Goal: Task Accomplishment & Management: Manage account settings

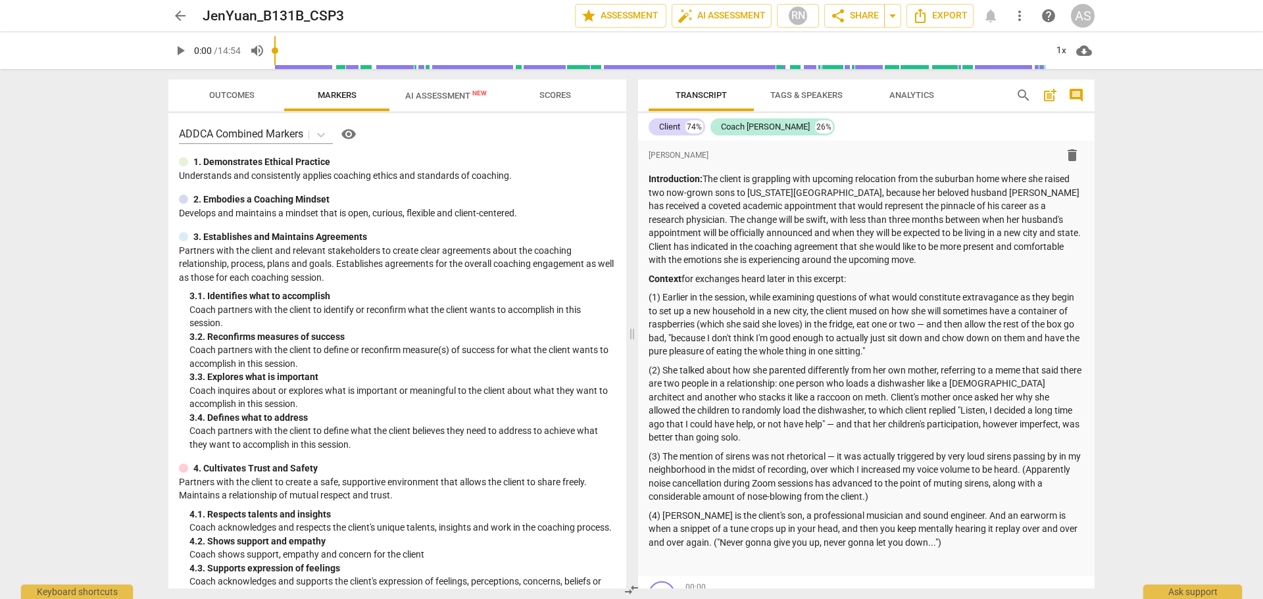
click at [179, 16] on span "arrow_back" at bounding box center [180, 16] width 16 height 16
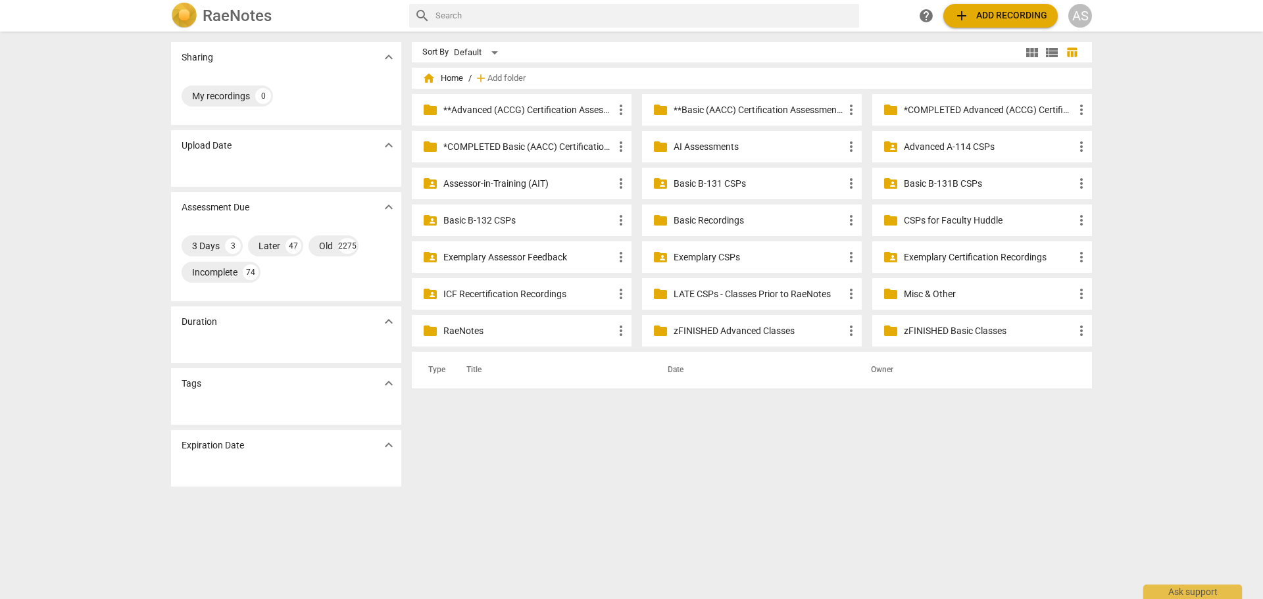
click at [975, 177] on p "Basic B-131B CSPs" at bounding box center [989, 184] width 170 height 14
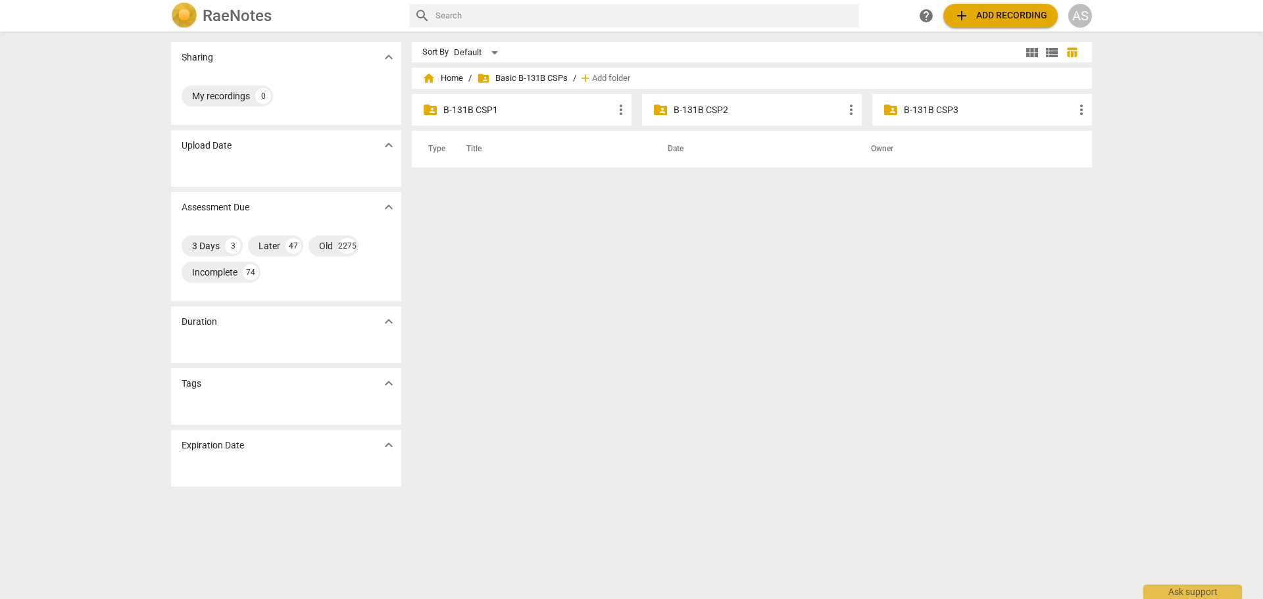
click at [945, 118] on div "folder_shared B-131B CSP3 more_vert" at bounding box center [982, 110] width 220 height 32
click at [945, 114] on p "B-131B CSP3" at bounding box center [989, 110] width 170 height 14
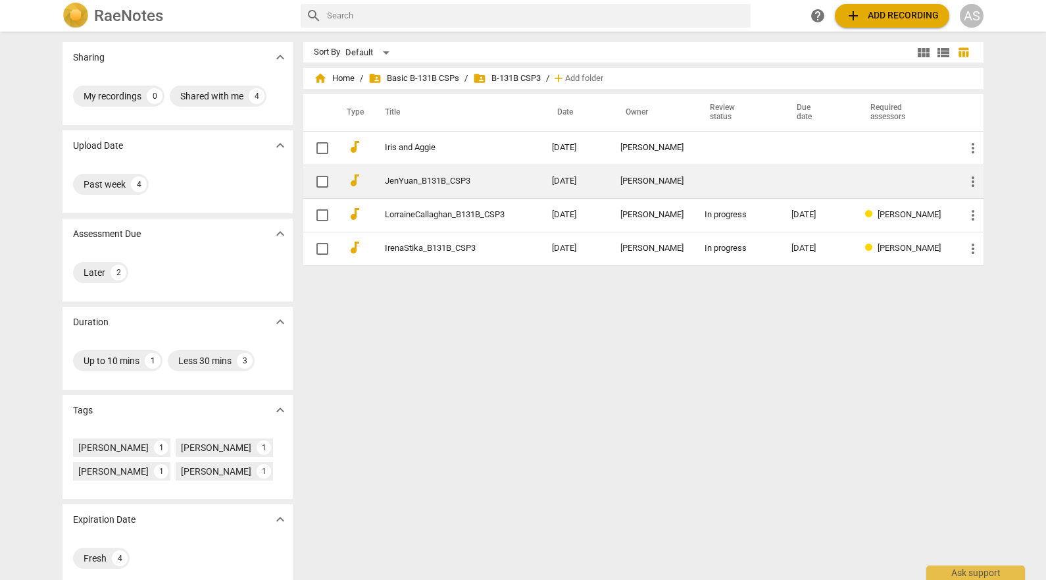
click at [443, 184] on link "JenYuan_B131B_CSP3" at bounding box center [445, 181] width 120 height 10
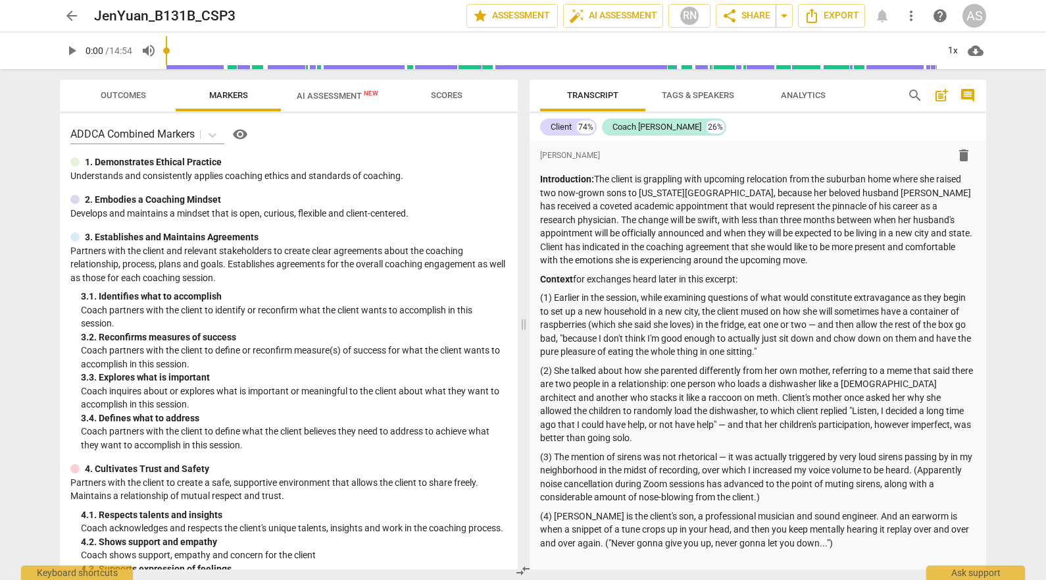
click at [71, 9] on span "arrow_back" at bounding box center [72, 16] width 16 height 16
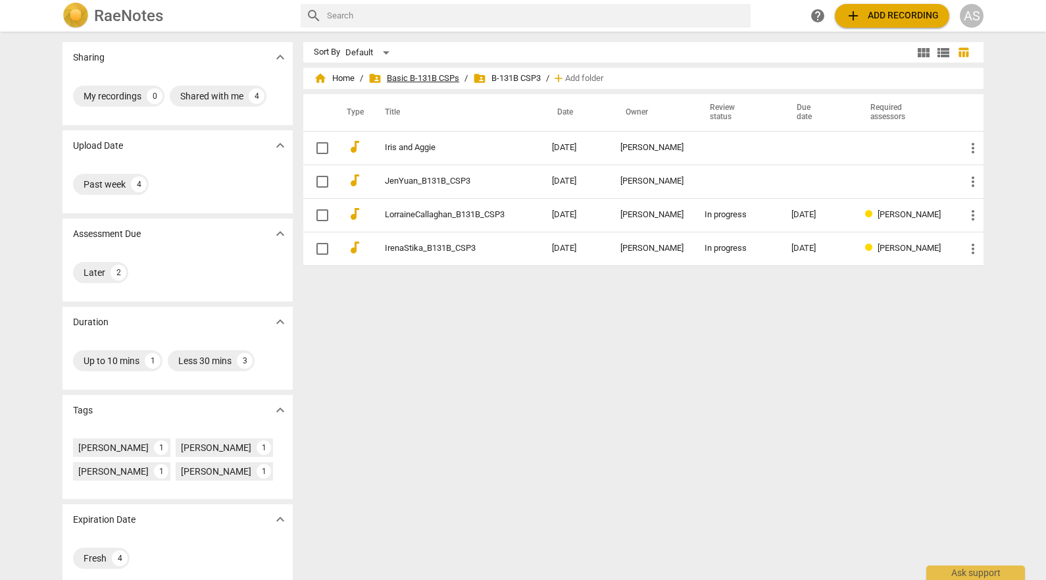
click at [447, 80] on span "folder_shared Basic B-131B CSPs" at bounding box center [413, 78] width 91 height 13
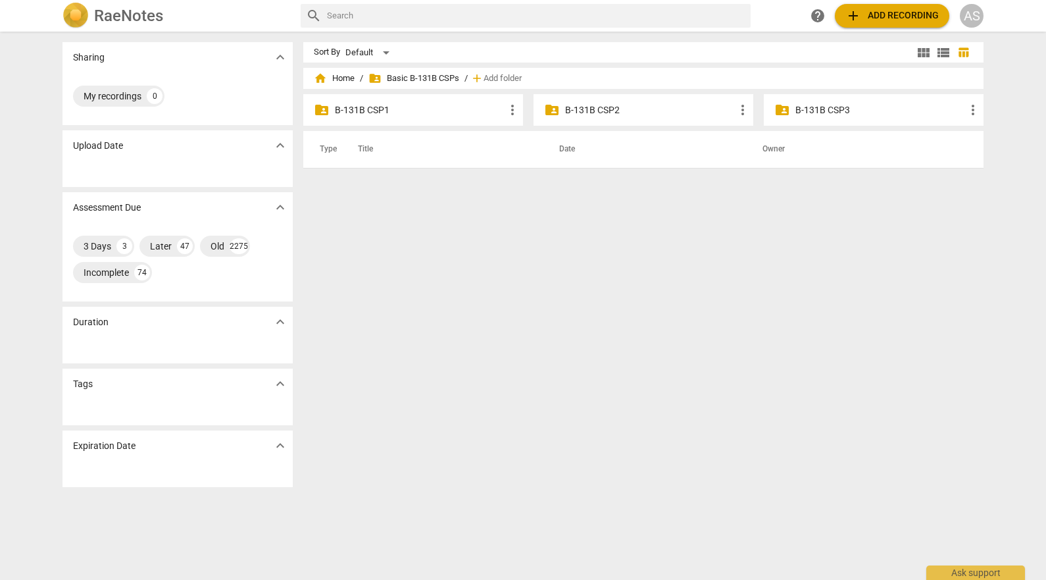
click at [616, 107] on p "B-131B CSP2" at bounding box center [650, 110] width 170 height 14
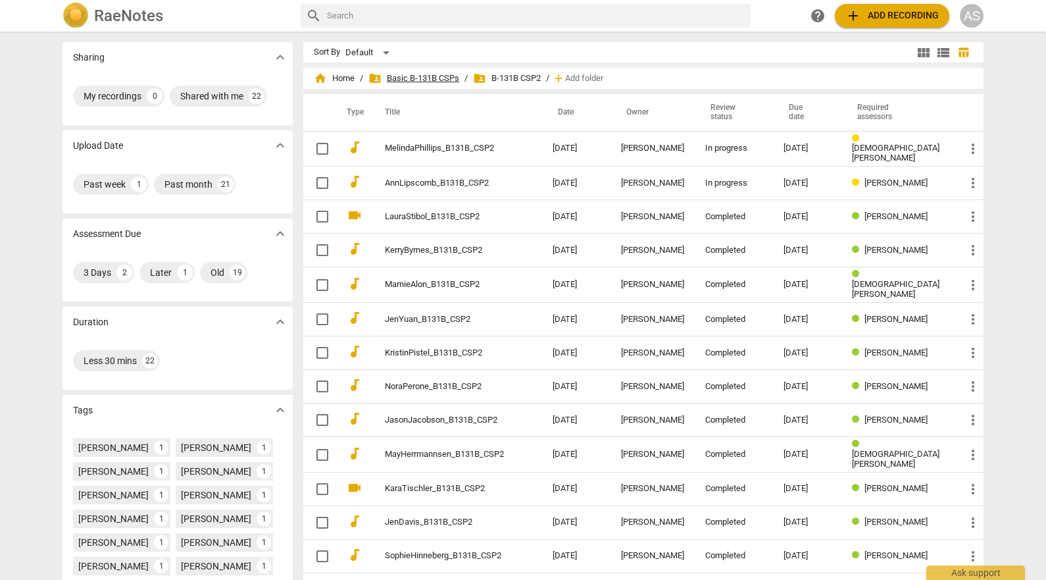
click at [429, 78] on span "folder_shared Basic B-131B CSPs" at bounding box center [413, 78] width 91 height 13
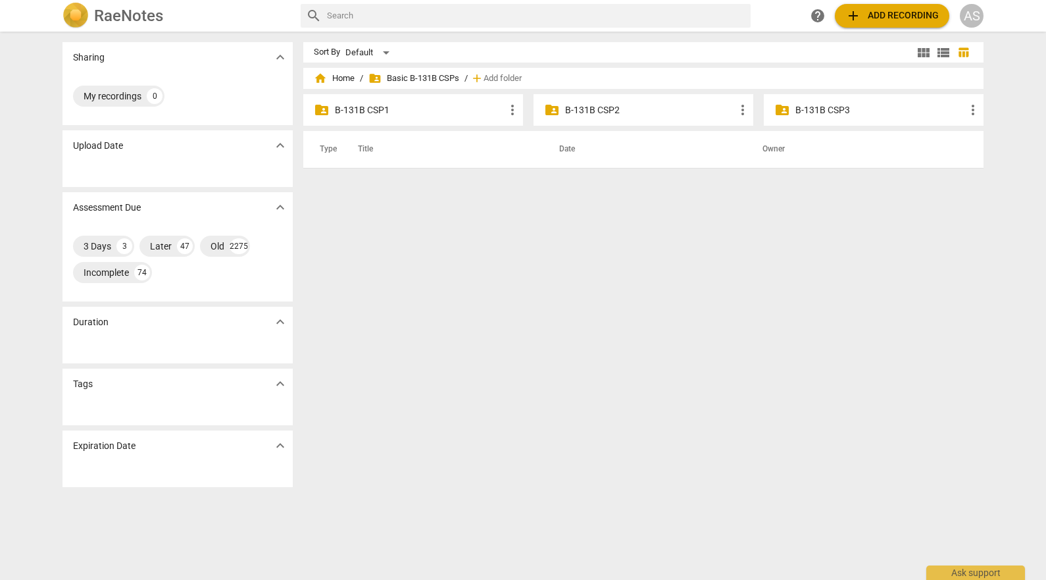
click at [368, 116] on p "B-131B CSP1" at bounding box center [420, 110] width 170 height 14
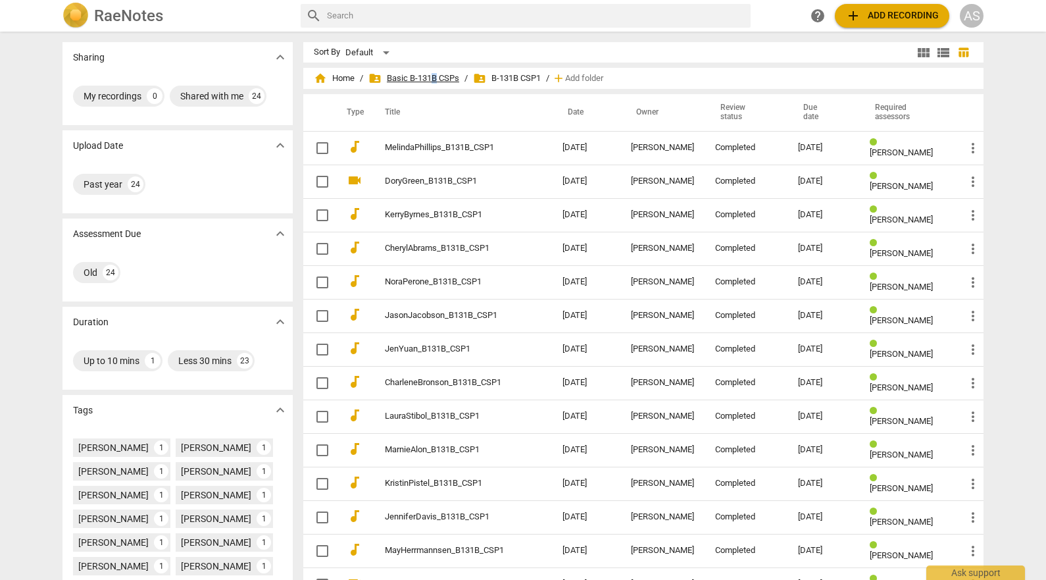
click at [434, 73] on span "folder_shared Basic B-131B CSPs" at bounding box center [413, 78] width 91 height 13
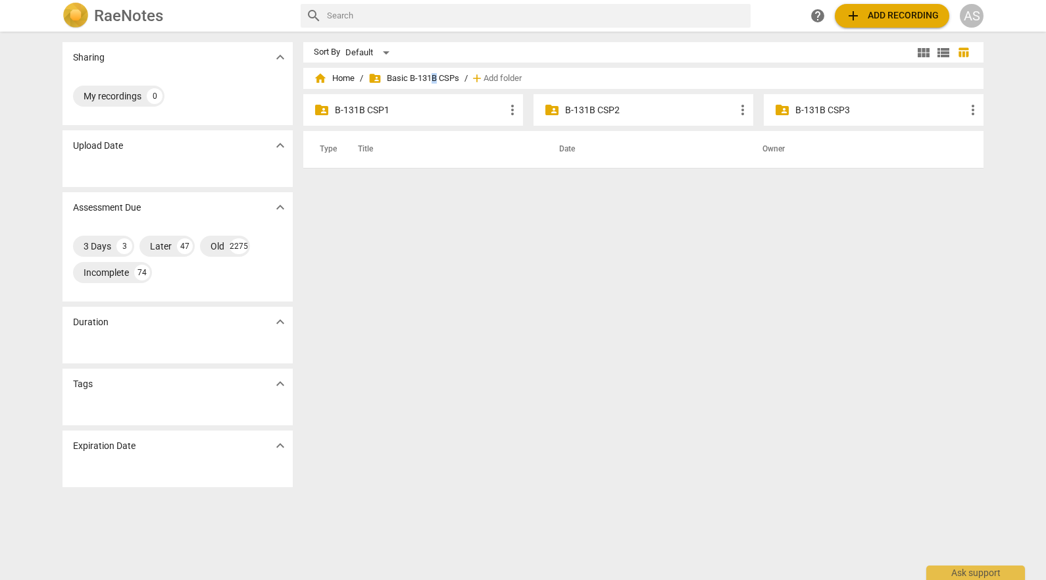
click at [832, 108] on p "B-131B CSP3" at bounding box center [880, 110] width 170 height 14
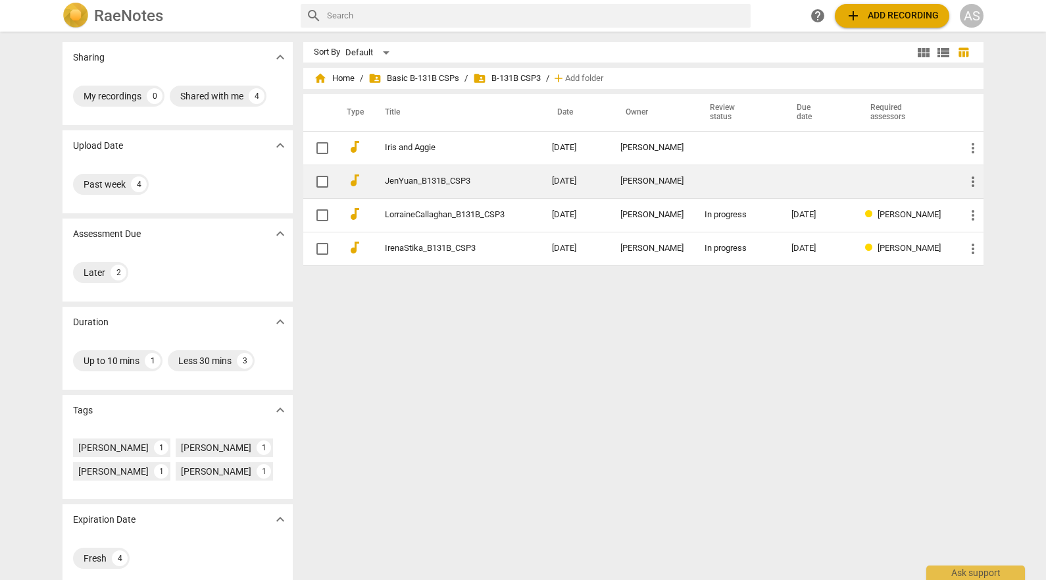
click at [699, 178] on td at bounding box center [737, 181] width 87 height 34
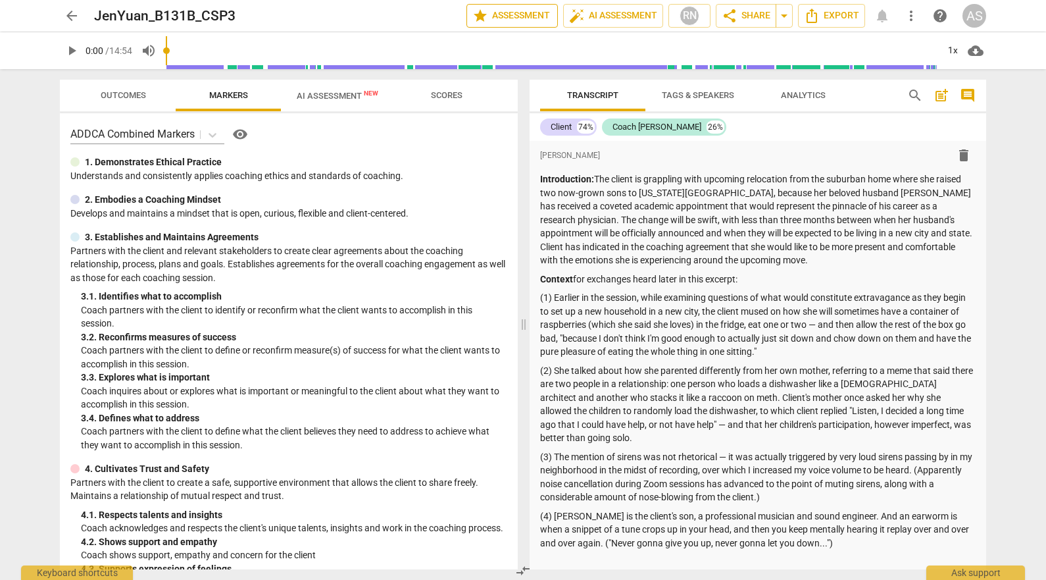
click at [535, 17] on span "star Assessment" at bounding box center [512, 16] width 80 height 16
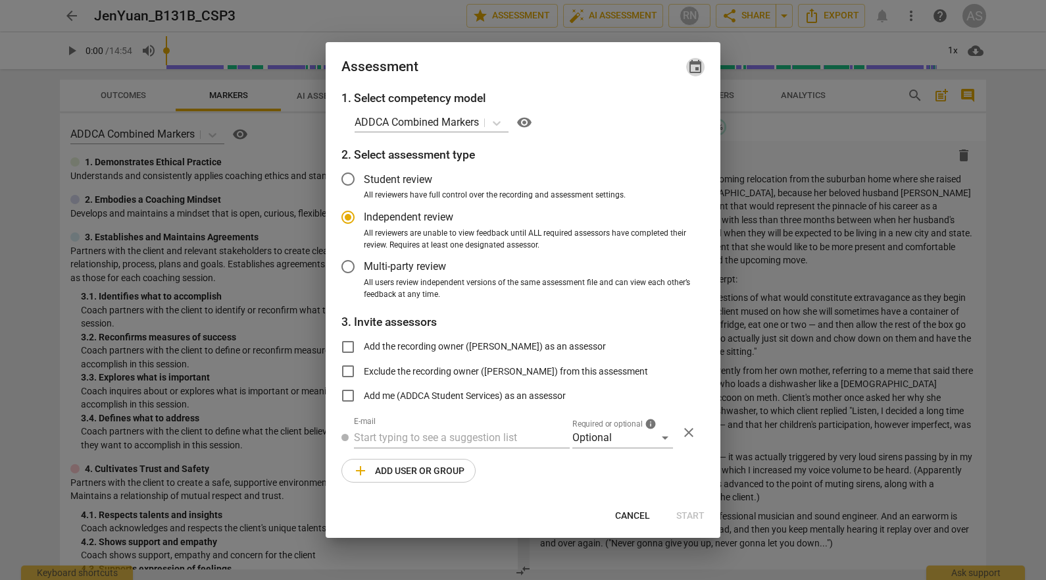
click at [697, 63] on span "event" at bounding box center [695, 67] width 16 height 16
radio input "false"
click at [657, 109] on input "date" at bounding box center [616, 112] width 92 height 19
type input "[DATE]"
click at [526, 62] on div at bounding box center [523, 290] width 1046 height 580
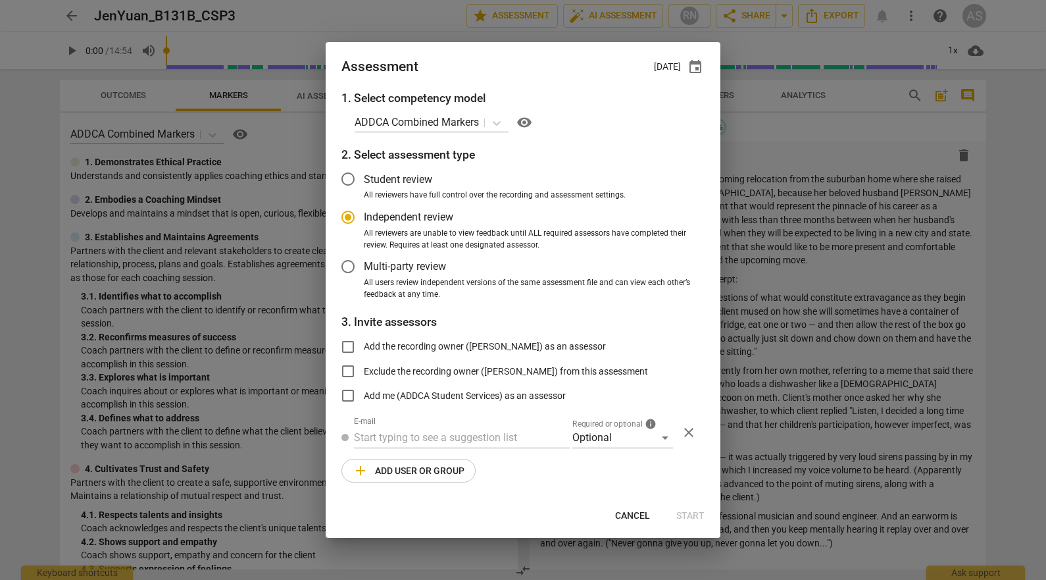
click at [616, 449] on div "1. Select competency model ADDCA Combined Markers visibility 2. Select assessme…" at bounding box center [523, 293] width 395 height 409
click at [614, 432] on div "Optional" at bounding box center [622, 437] width 101 height 21
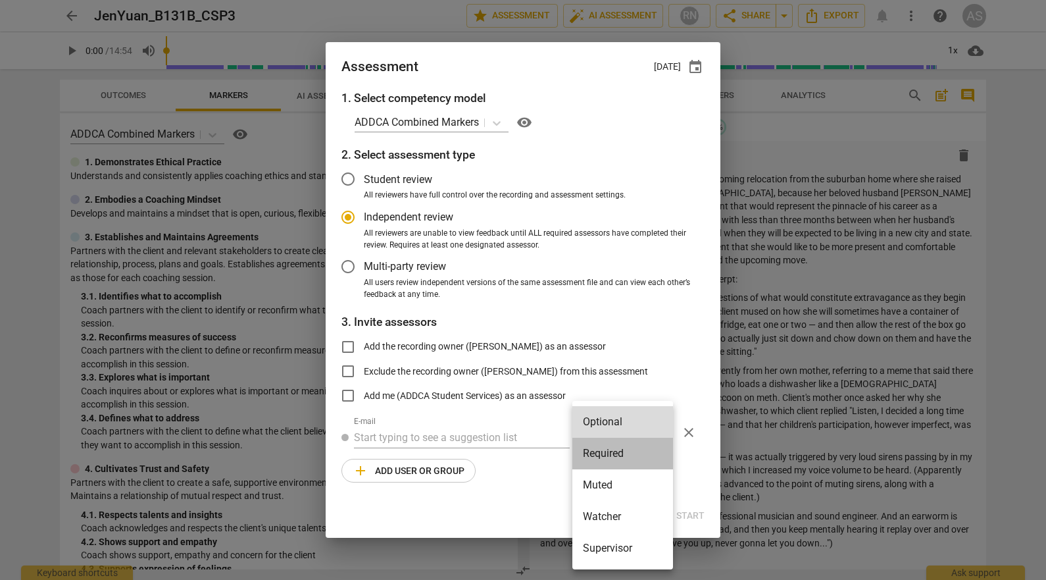
click at [614, 447] on li "Required" at bounding box center [622, 453] width 101 height 32
radio input "false"
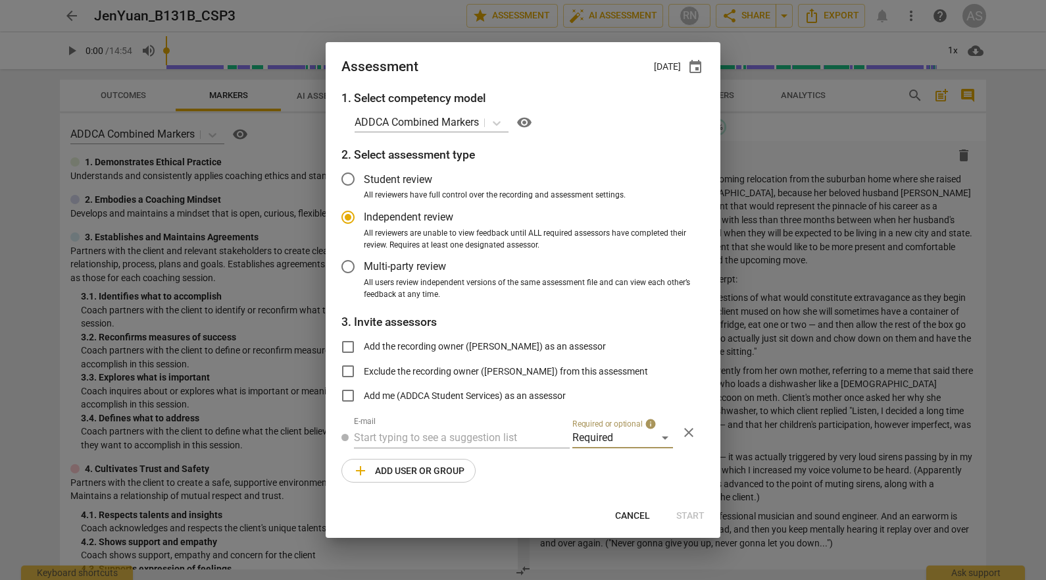
click at [494, 428] on input "text" at bounding box center [462, 437] width 216 height 21
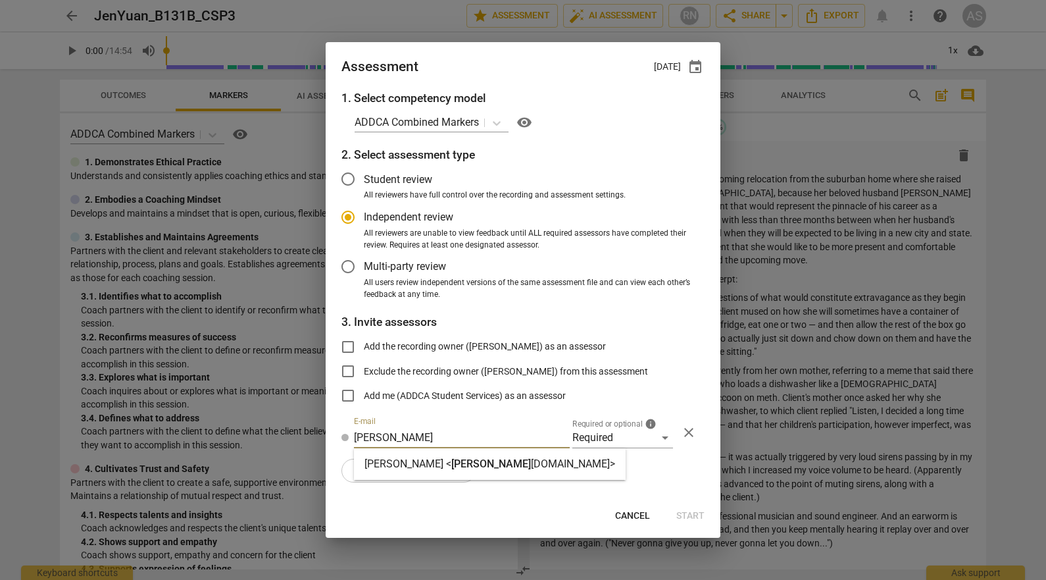
type input "[PERSON_NAME]"
click at [531, 463] on strong "[DOMAIN_NAME]>" at bounding box center [573, 463] width 84 height 12
radio input "false"
type input "[PERSON_NAME] <[PERSON_NAME][EMAIL_ADDRESS][DOMAIN_NAME]>"
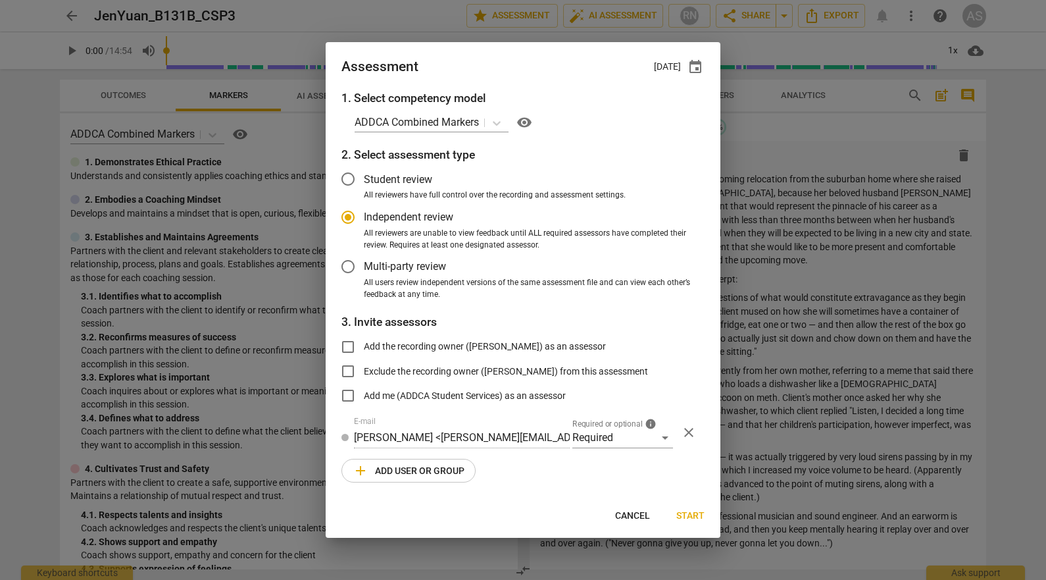
click at [426, 474] on span "add Add user or group" at bounding box center [409, 470] width 112 height 16
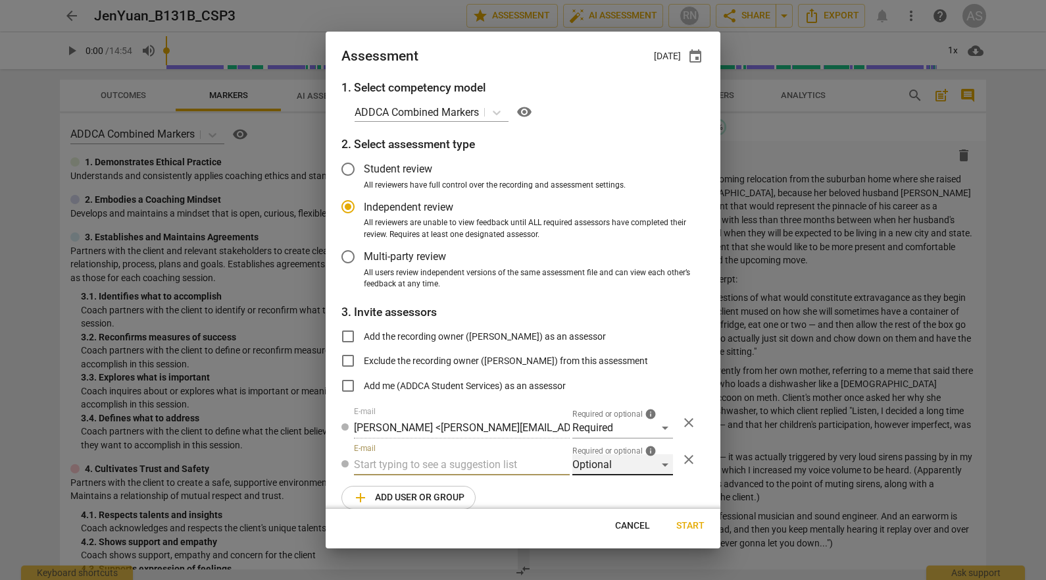
click at [637, 470] on div "Optional" at bounding box center [622, 464] width 101 height 21
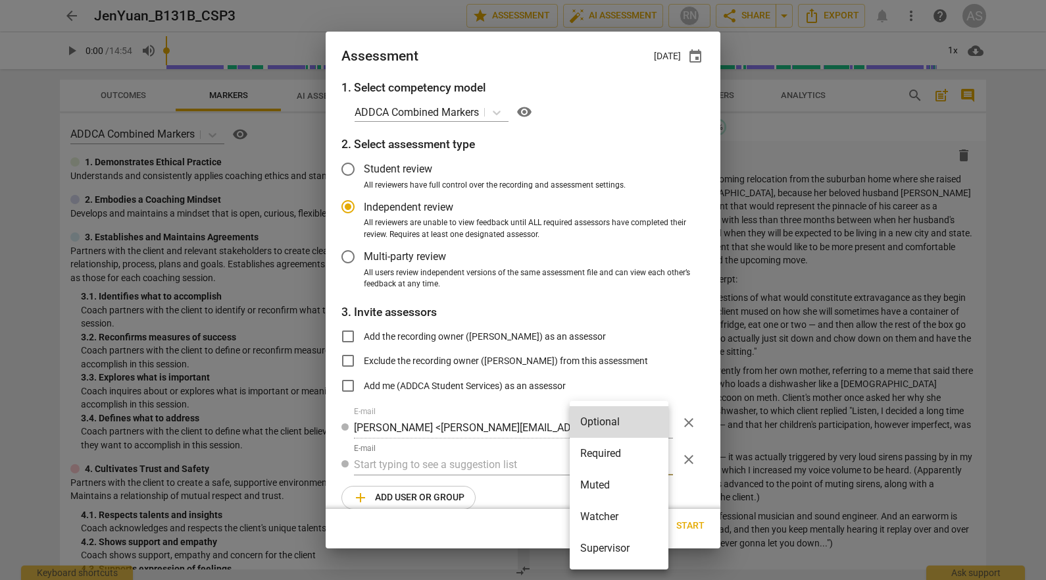
click at [624, 484] on li "Muted" at bounding box center [619, 485] width 99 height 32
radio input "false"
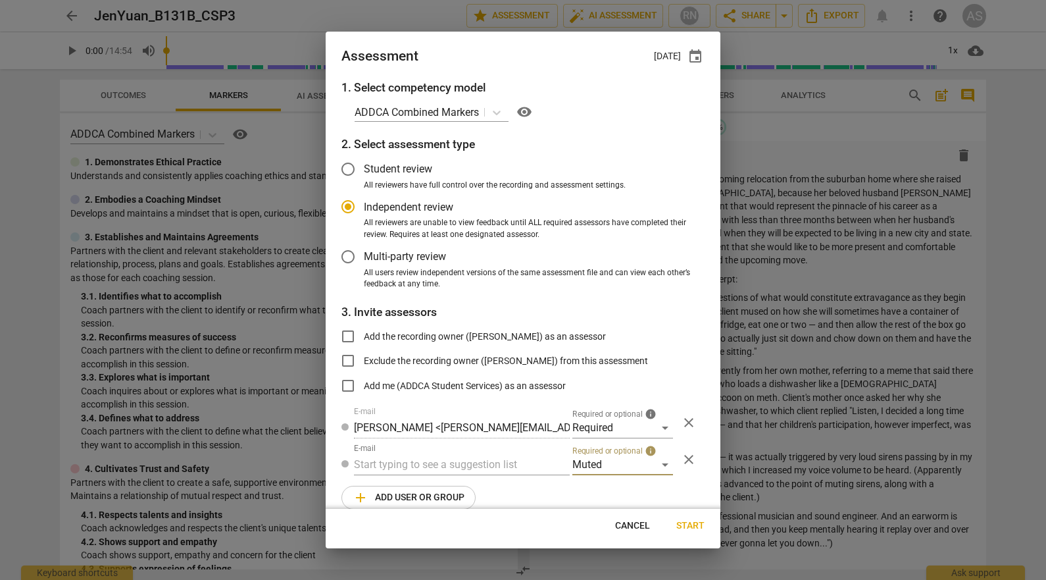
click at [481, 466] on input "text" at bounding box center [462, 464] width 216 height 21
type input "131B"
click at [472, 485] on div "Basic B- 131B CSPs" at bounding box center [460, 491] width 213 height 32
radio input "false"
type input "Basic B-131B CSPs"
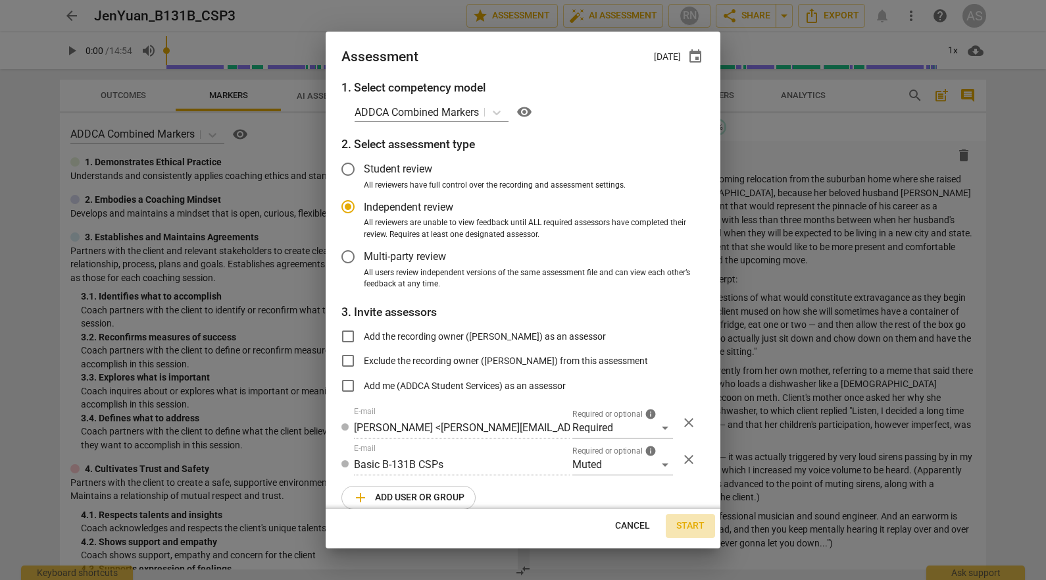
click at [684, 522] on span "Start" at bounding box center [690, 525] width 28 height 13
radio input "false"
type input "[PERSON_NAME] <[EMAIL_ADDRESS][DOMAIN_NAME]>"
type input "[PERSON_NAME] <[PERSON_NAME][EMAIL_ADDRESS][DOMAIN_NAME]>"
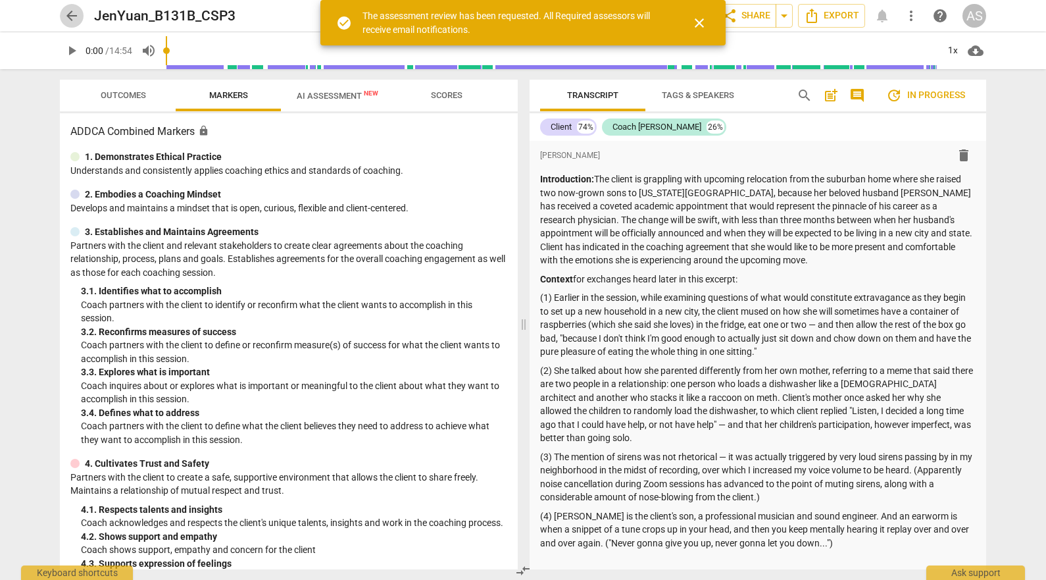
click at [71, 12] on span "arrow_back" at bounding box center [72, 16] width 16 height 16
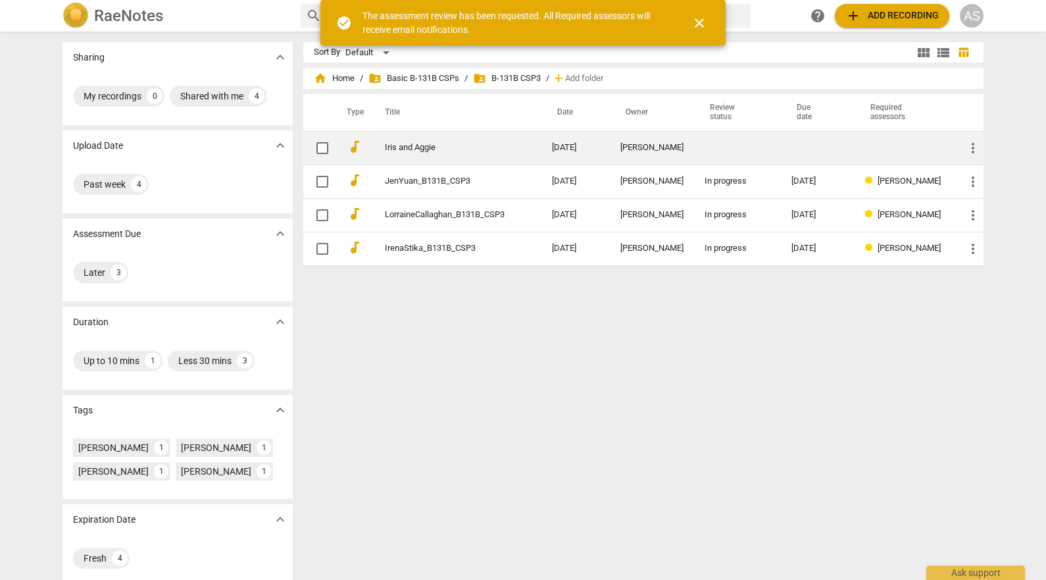
click at [459, 154] on td "Iris and Aggie" at bounding box center [455, 148] width 172 height 34
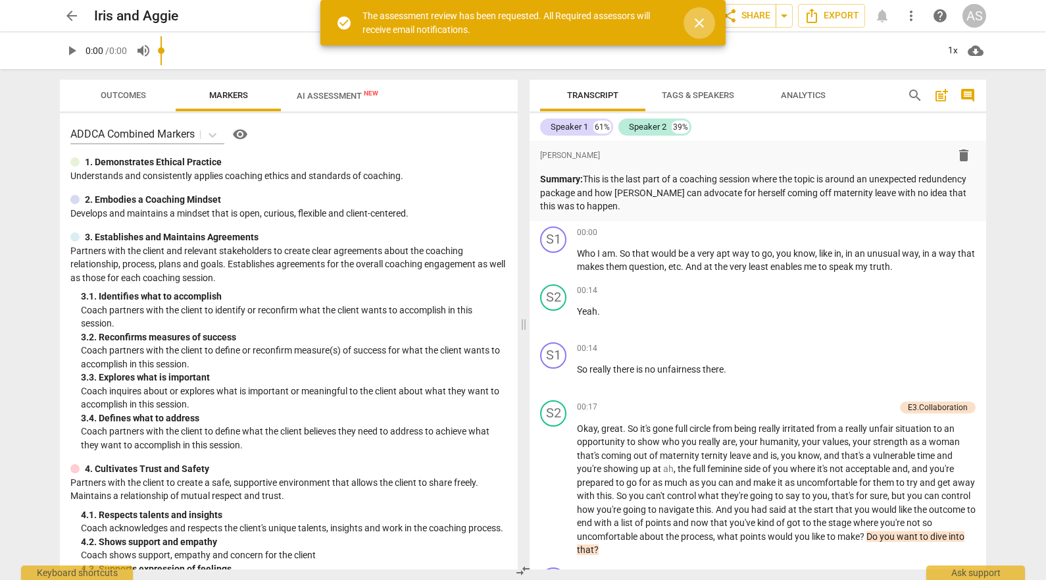
click at [699, 20] on span "close" at bounding box center [699, 23] width 16 height 16
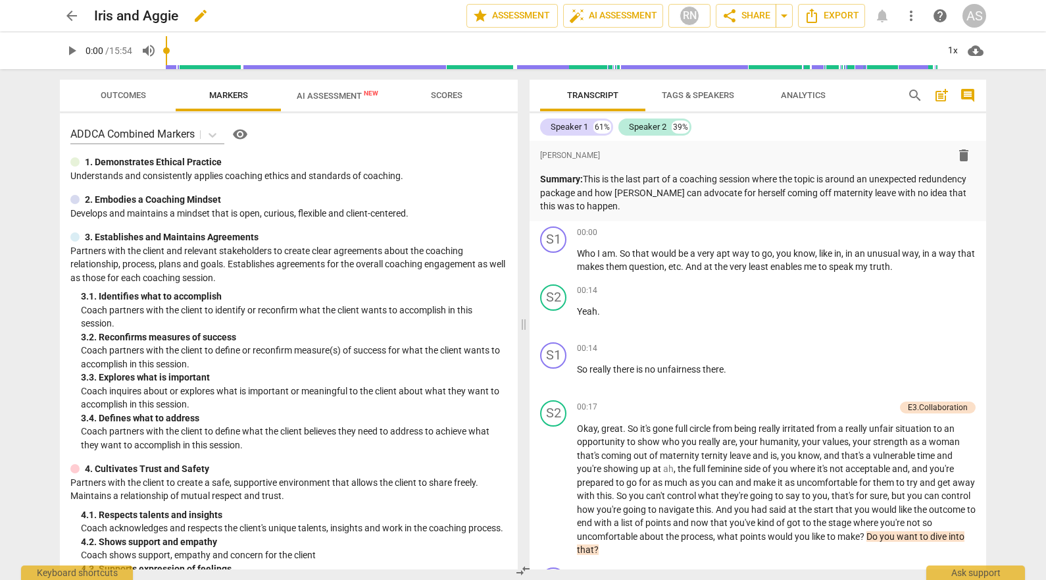
click at [201, 17] on span "edit" at bounding box center [201, 16] width 16 height 16
drag, startPoint x: 191, startPoint y: 16, endPoint x: 114, endPoint y: 14, distance: 77.0
click at [114, 14] on input "Iris and Aggie" at bounding box center [251, 15] width 314 height 25
paste input "[PERSON_NAME]"
type input "IrisWalshe_B131B_CSP3"
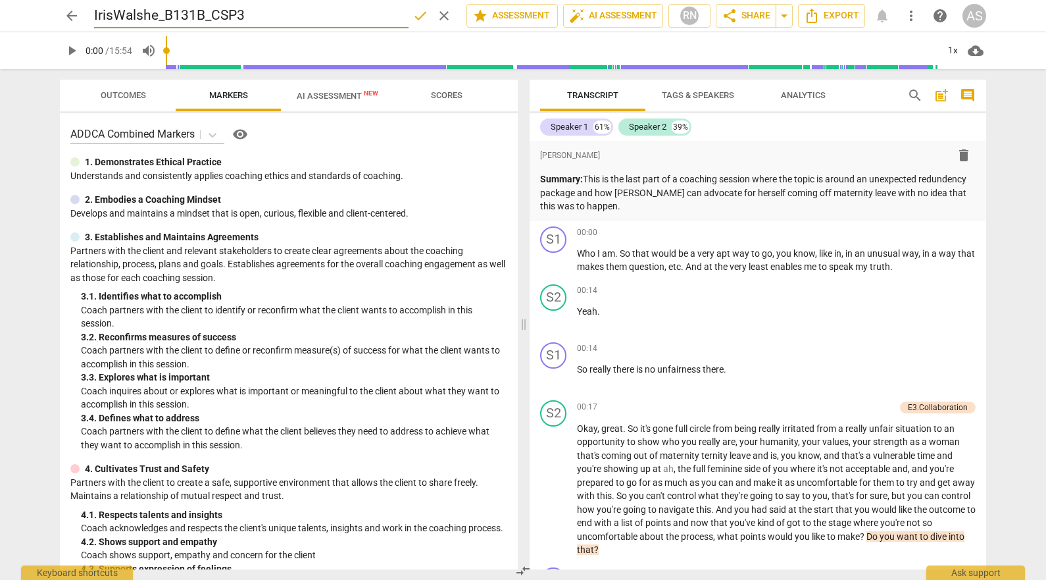
click at [418, 14] on span "done" at bounding box center [420, 16] width 16 height 16
click at [516, 14] on span "star Assessment" at bounding box center [512, 16] width 80 height 16
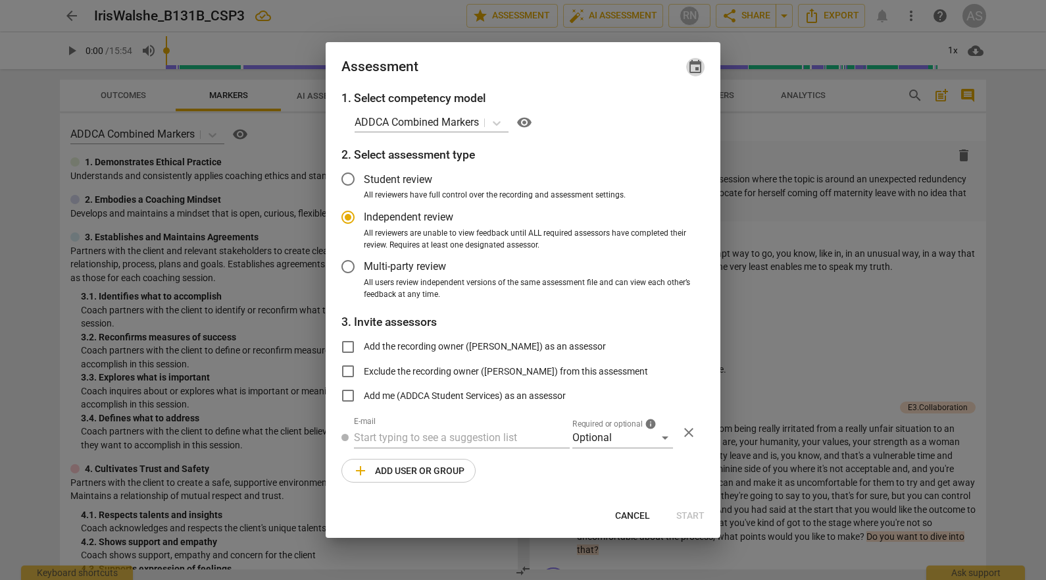
click at [697, 66] on span "event" at bounding box center [695, 67] width 16 height 16
radio input "false"
click at [653, 114] on input "date" at bounding box center [616, 112] width 92 height 19
type input "[DATE]"
click at [455, 68] on div at bounding box center [523, 290] width 1046 height 580
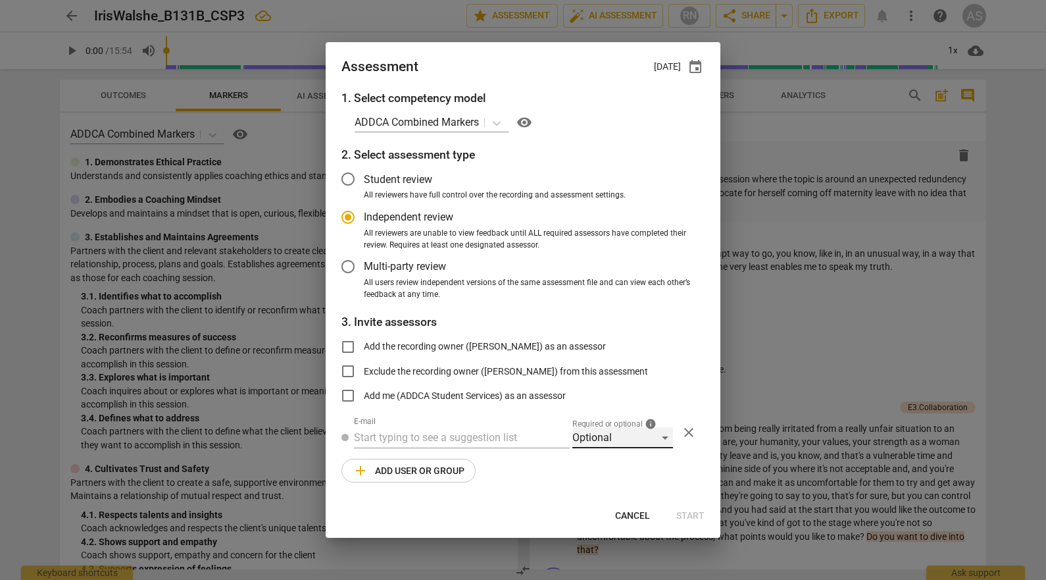
click at [592, 446] on div "Optional" at bounding box center [622, 437] width 101 height 21
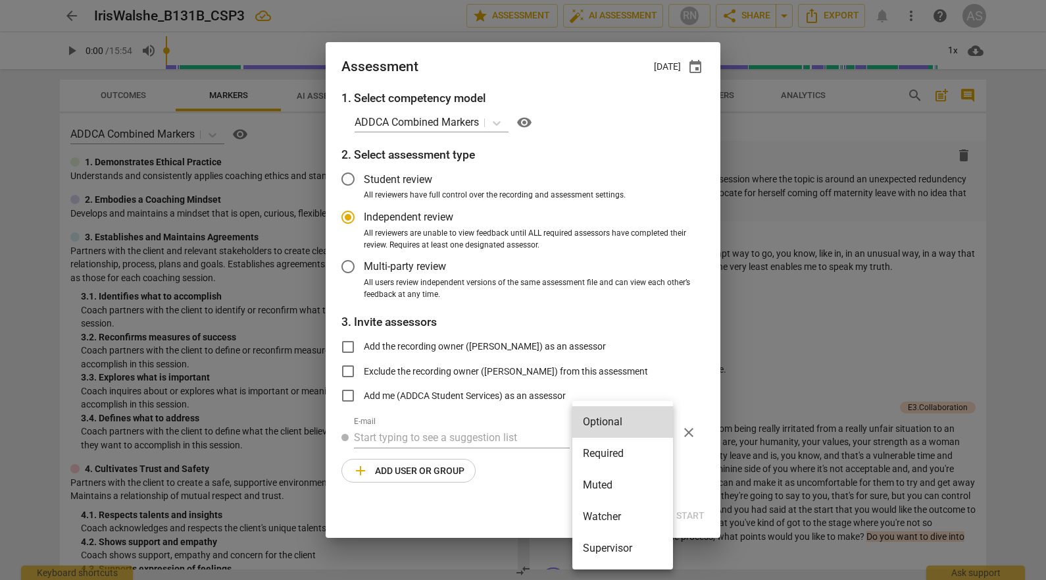
click at [607, 463] on li "Required" at bounding box center [622, 453] width 101 height 32
radio input "false"
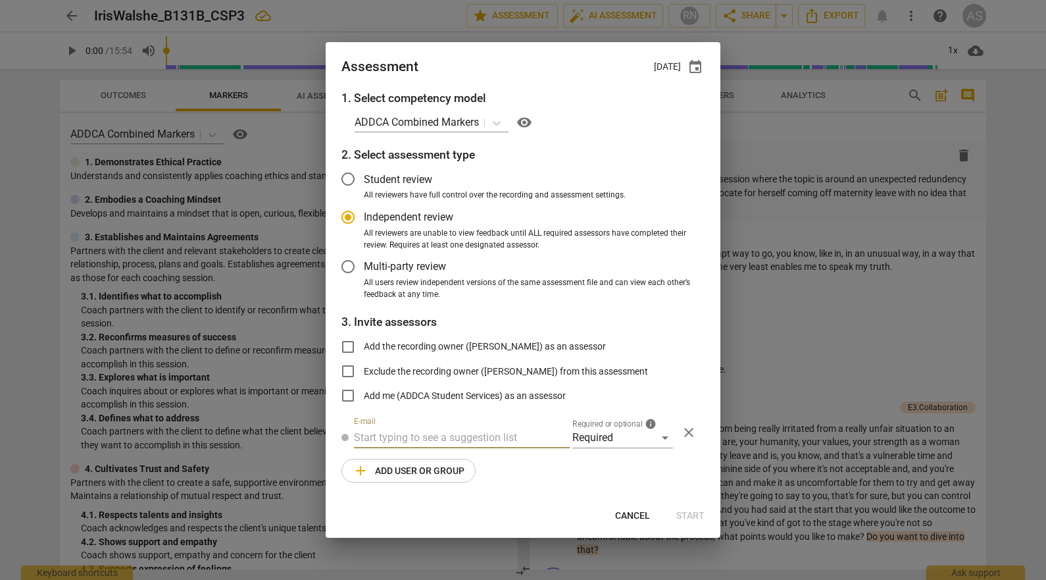
click at [495, 434] on input "text" at bounding box center [462, 437] width 216 height 21
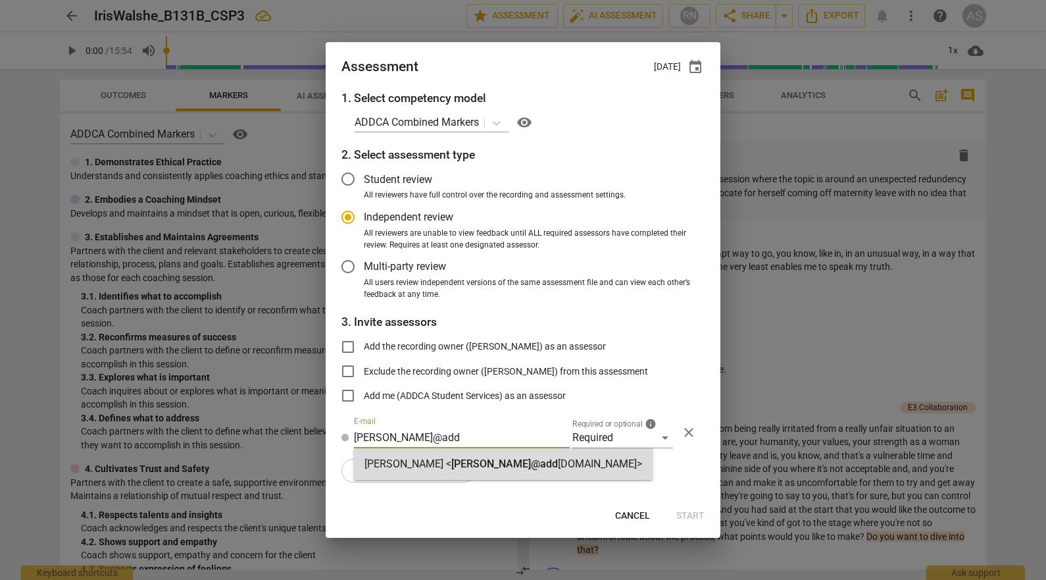
type input "[PERSON_NAME]@add"
click at [558, 468] on strong "[DOMAIN_NAME]>" at bounding box center [600, 463] width 84 height 12
radio input "false"
type input "[PERSON_NAME] <[PERSON_NAME][EMAIL_ADDRESS][DOMAIN_NAME]>"
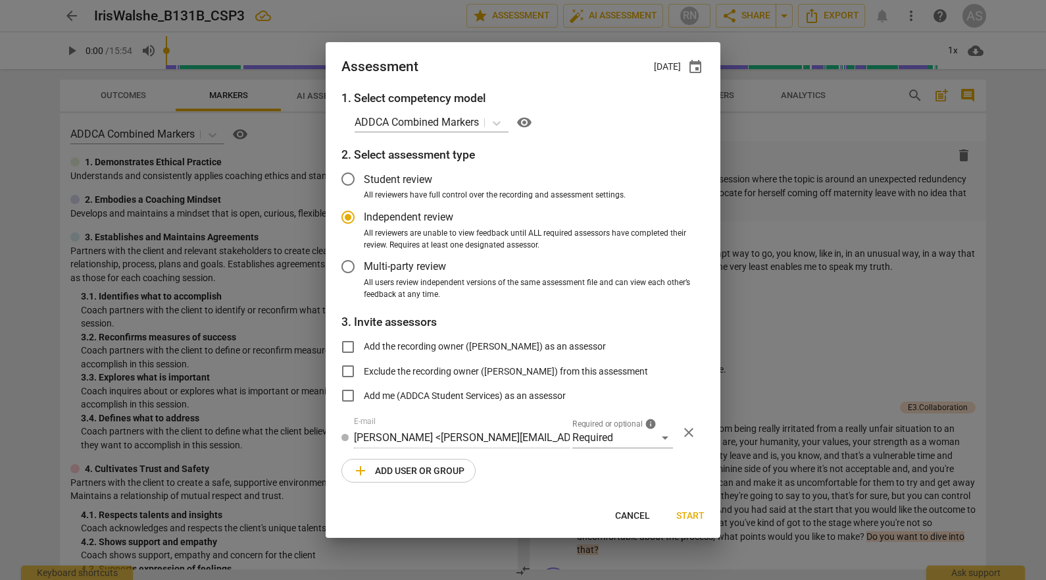
click at [393, 465] on span "add Add user or group" at bounding box center [409, 470] width 112 height 16
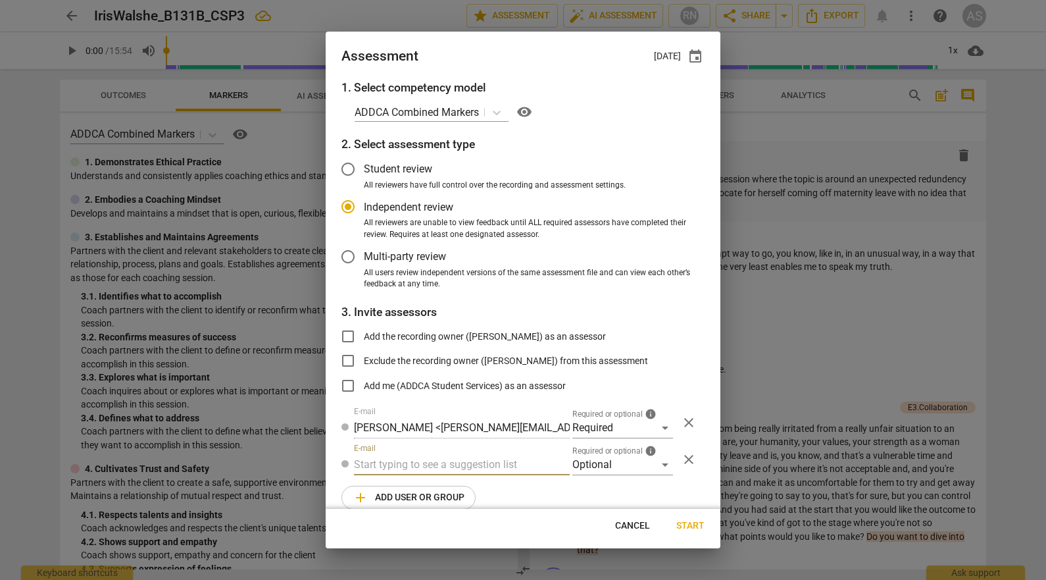
click at [618, 451] on span "Required or optional" at bounding box center [607, 451] width 70 height 8
click at [616, 464] on div "Optional" at bounding box center [622, 464] width 101 height 21
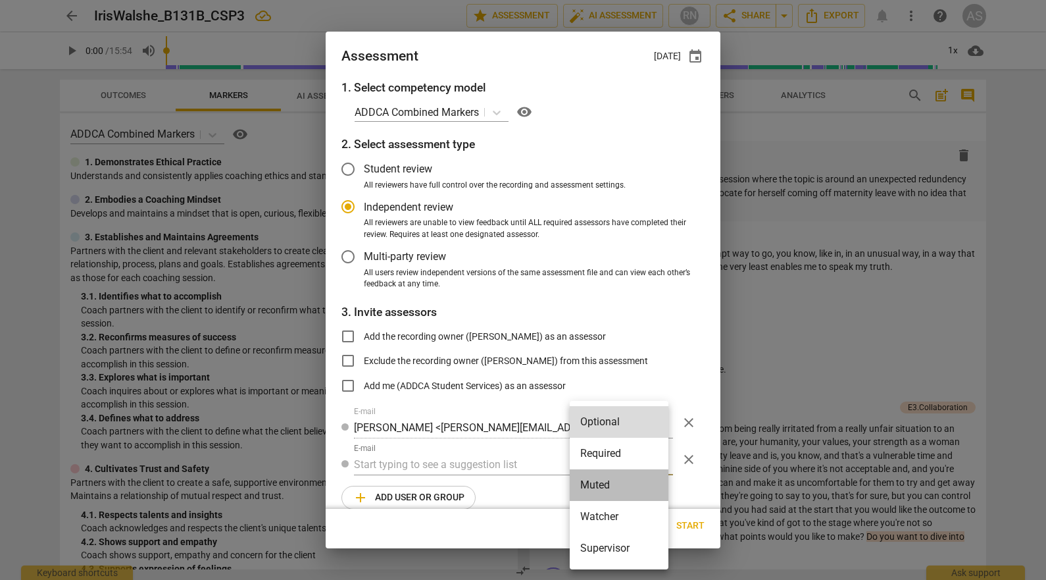
click at [619, 480] on li "Muted" at bounding box center [619, 485] width 99 height 32
radio input "false"
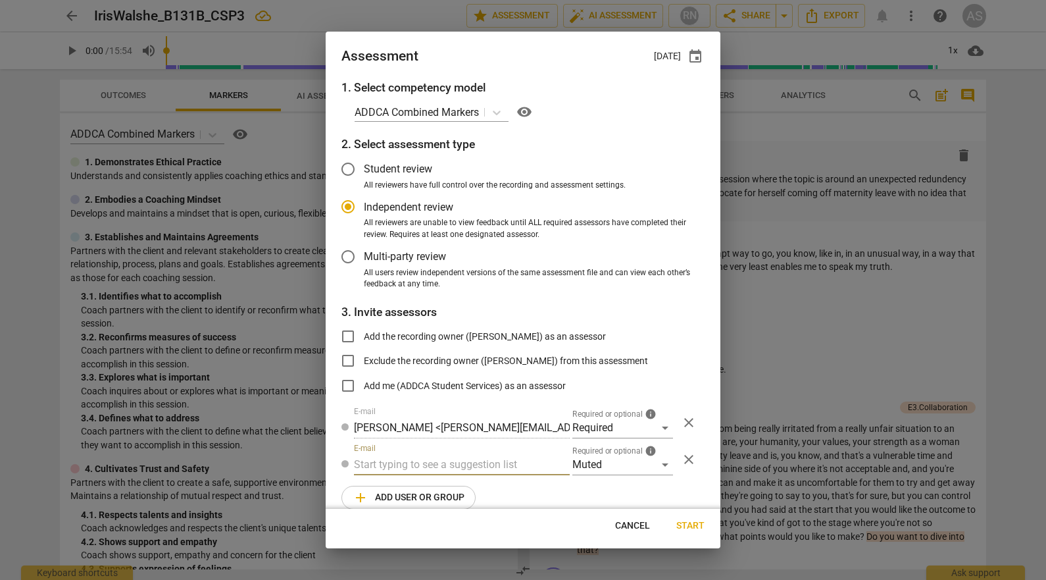
click at [476, 463] on input "text" at bounding box center [462, 464] width 216 height 21
type input "131B"
click at [487, 486] on div "Basic B- 131B CSPs" at bounding box center [460, 491] width 213 height 32
radio input "false"
type input "Basic B-131B CSPs"
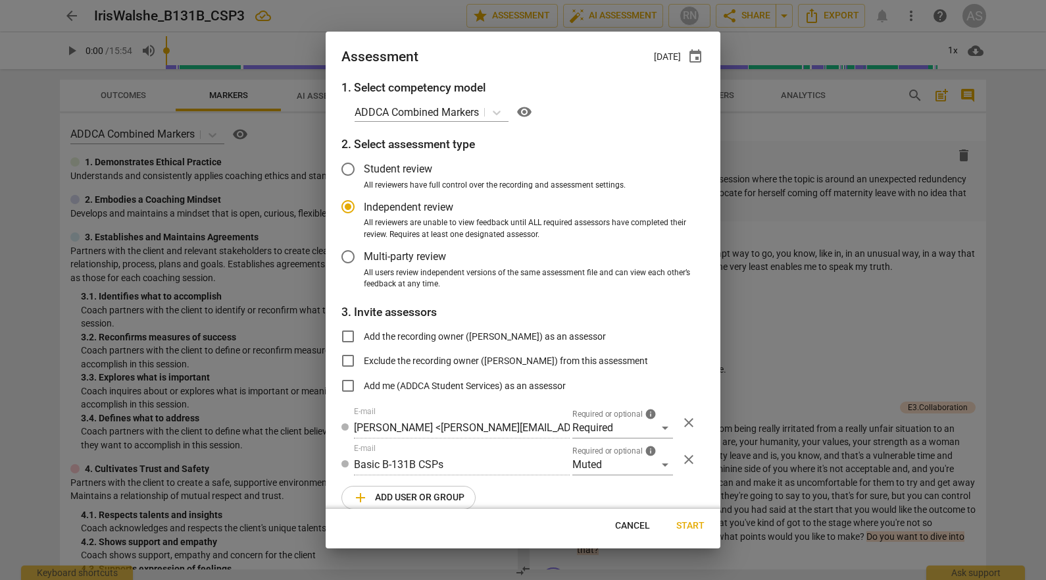
click at [699, 530] on span "Start" at bounding box center [690, 525] width 28 height 13
radio input "false"
type input "[PERSON_NAME] <[EMAIL_ADDRESS][DOMAIN_NAME]>"
type input "[PERSON_NAME] <[PERSON_NAME][EMAIL_ADDRESS][DOMAIN_NAME]>"
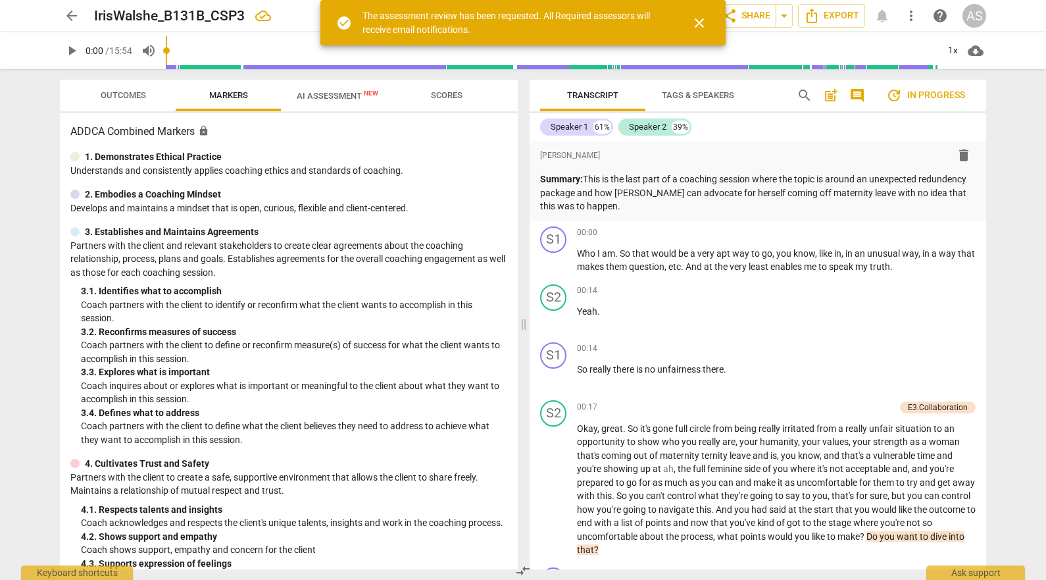
click at [72, 18] on span "arrow_back" at bounding box center [72, 16] width 16 height 16
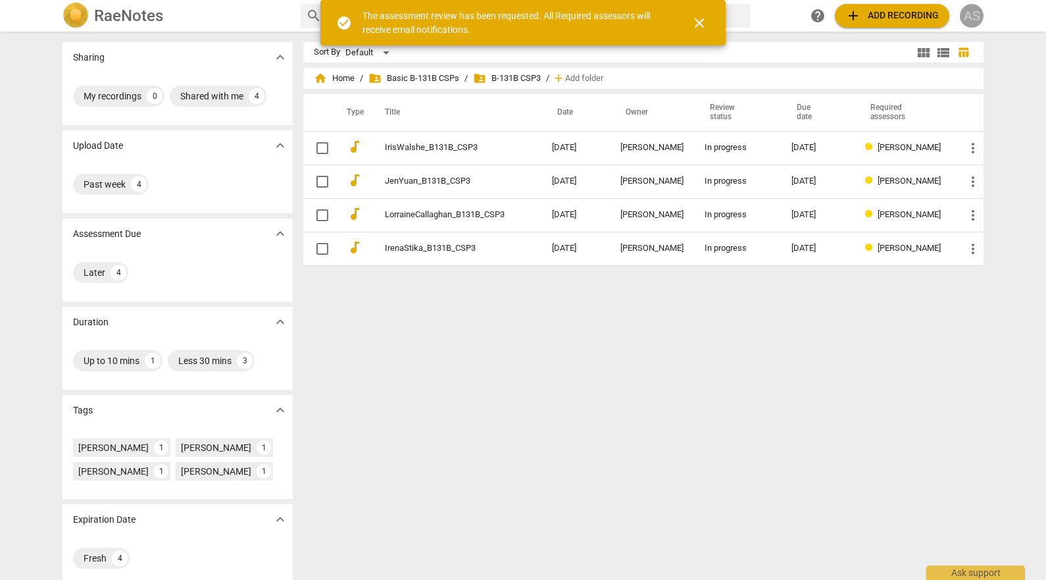
click at [969, 23] on div "AS" at bounding box center [972, 16] width 24 height 24
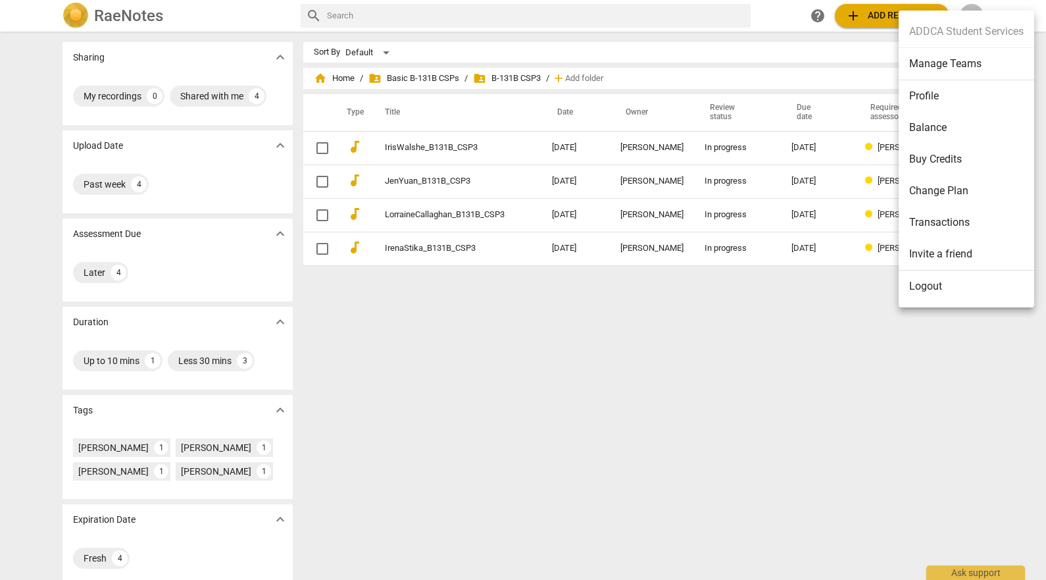
click at [960, 66] on li "Manage Teams" at bounding box center [967, 64] width 136 height 32
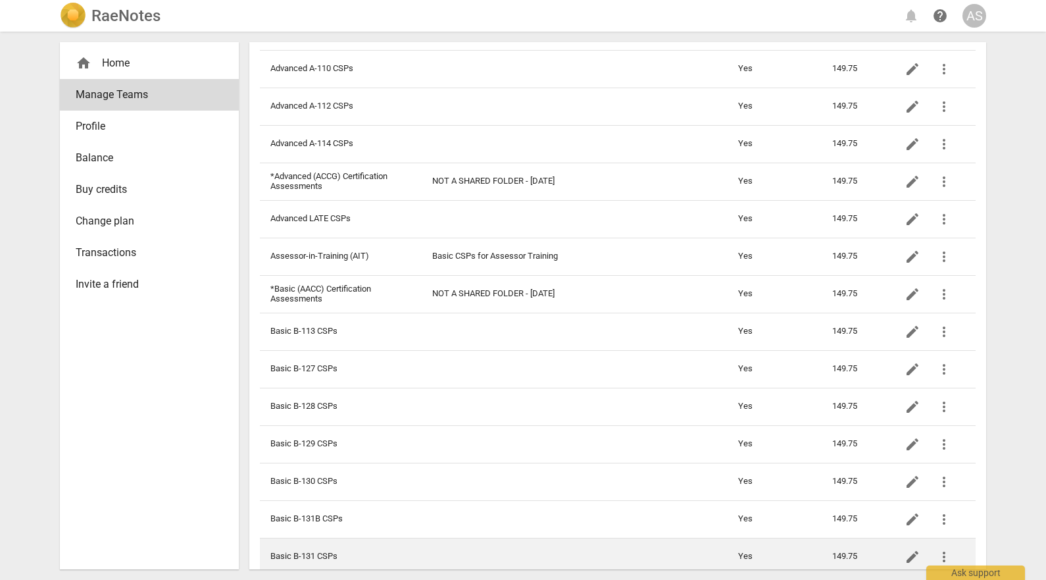
scroll to position [460, 0]
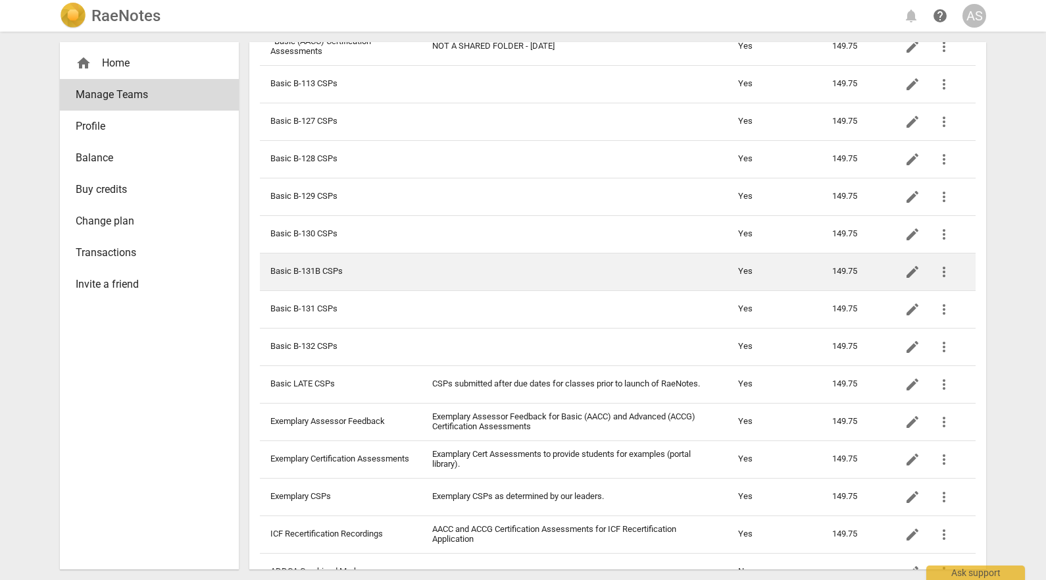
click at [338, 268] on td "Basic B-131B CSPs" at bounding box center [341, 271] width 162 height 37
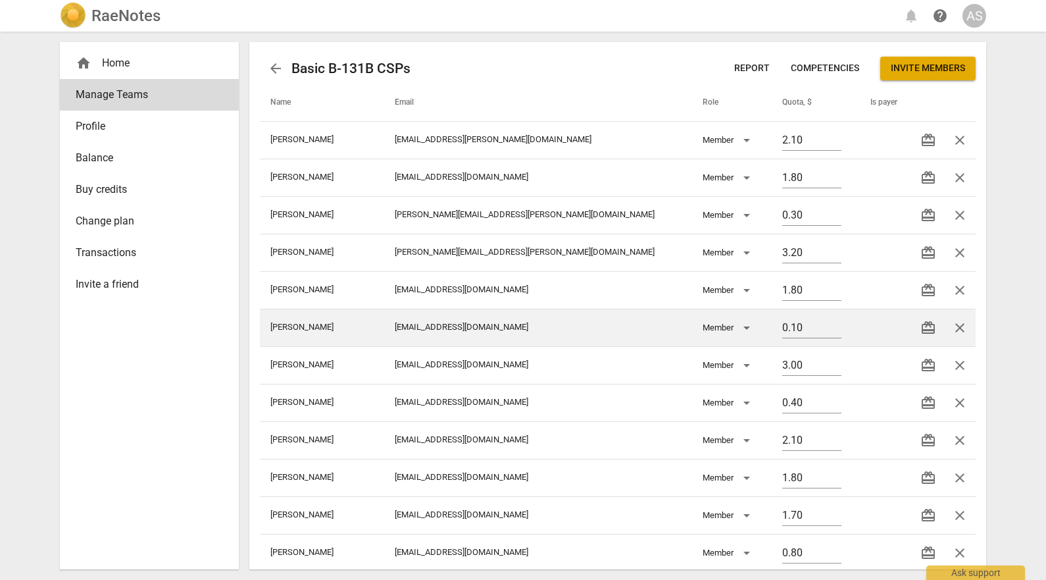
drag, startPoint x: 779, startPoint y: 330, endPoint x: 679, endPoint y: 322, distance: 100.3
click at [681, 324] on tr "[PERSON_NAME] [PERSON_NAME][EMAIL_ADDRESS][DOMAIN_NAME] Member 0.10 redeem close" at bounding box center [618, 327] width 716 height 37
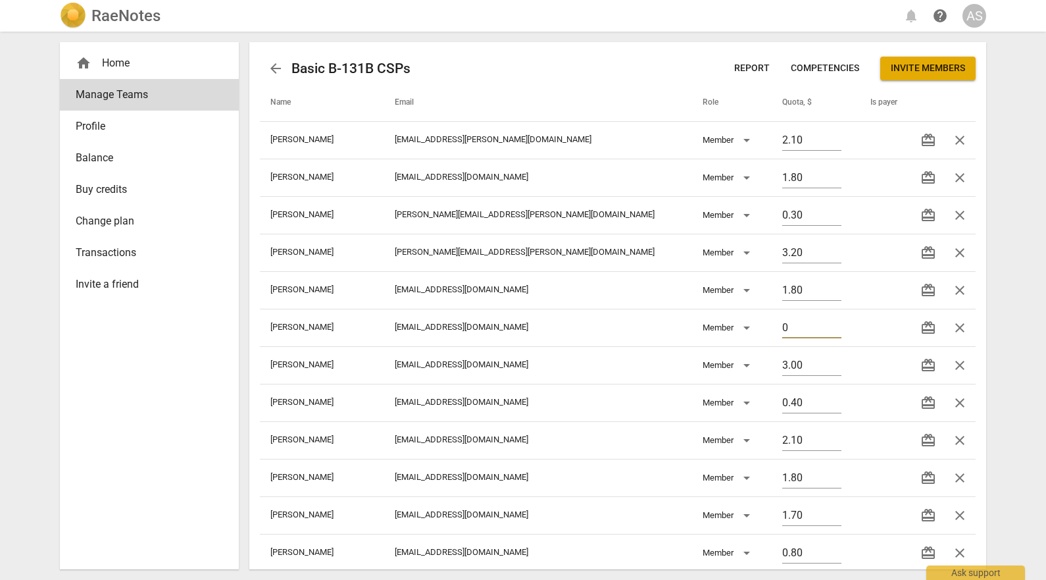
click at [1000, 260] on div "RaeNotes notifications help AS home Home Manage Teams Profile Balance Buy credi…" at bounding box center [523, 290] width 1046 height 580
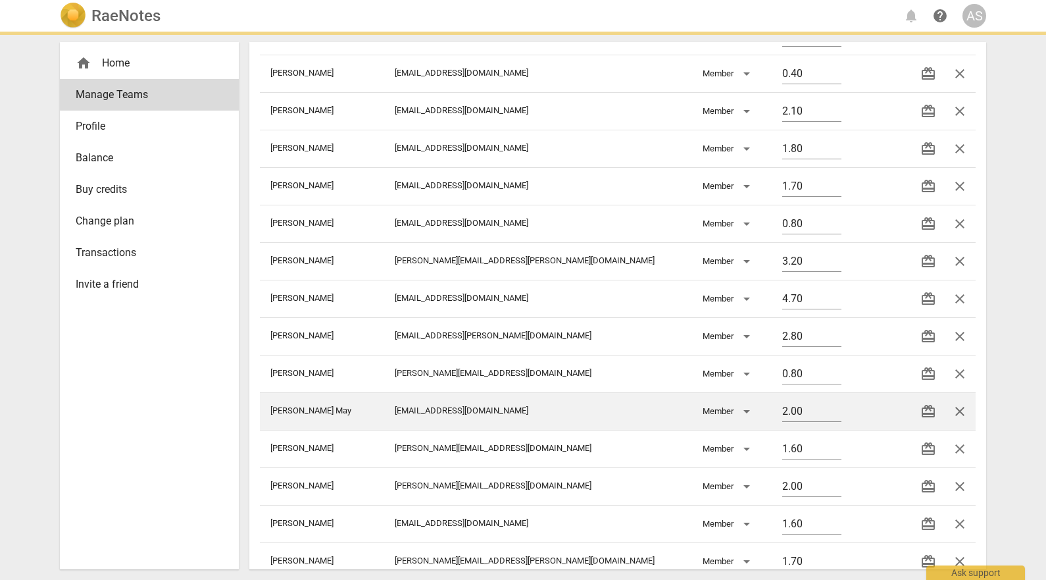
type input "0.00"
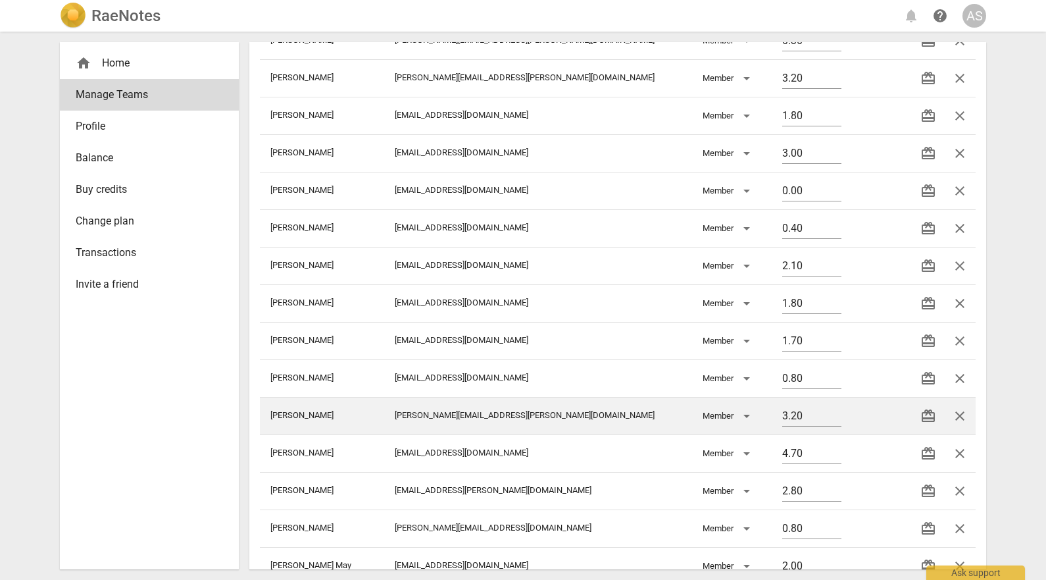
scroll to position [143, 0]
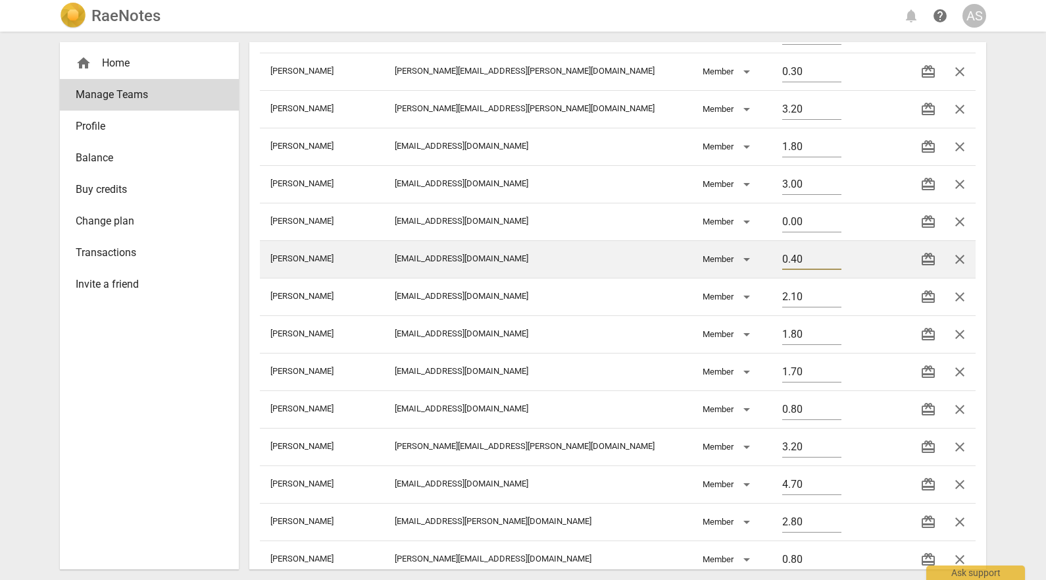
drag, startPoint x: 795, startPoint y: 254, endPoint x: 726, endPoint y: 255, distance: 69.1
click at [726, 255] on tr "[PERSON_NAME] [PERSON_NAME][EMAIL_ADDRESS][DOMAIN_NAME] Member 0.40 redeem close" at bounding box center [618, 258] width 716 height 37
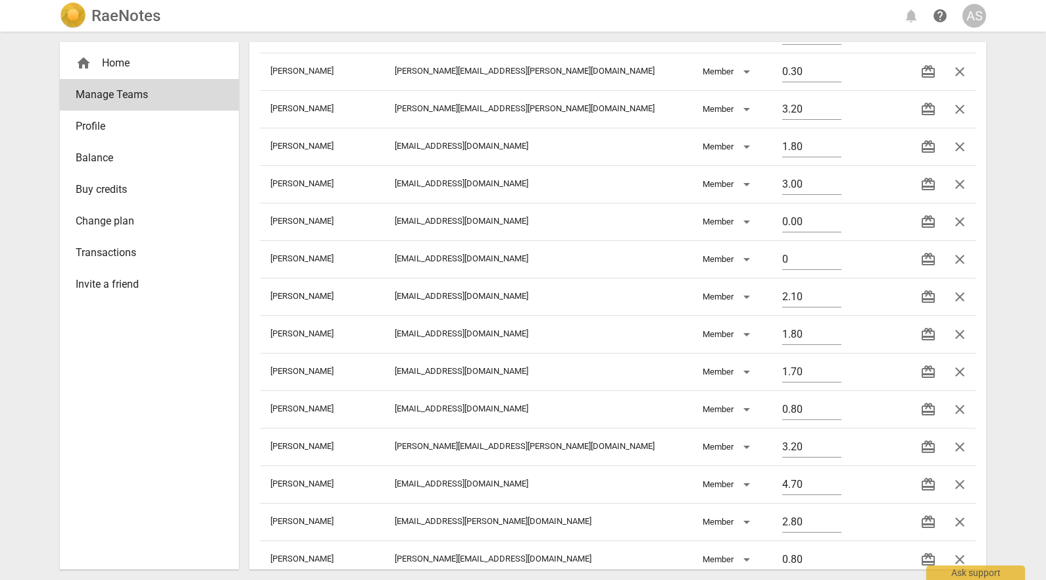
click at [1012, 208] on div "RaeNotes notifications help AS home Home Manage Teams Profile Balance Buy credi…" at bounding box center [523, 290] width 1046 height 580
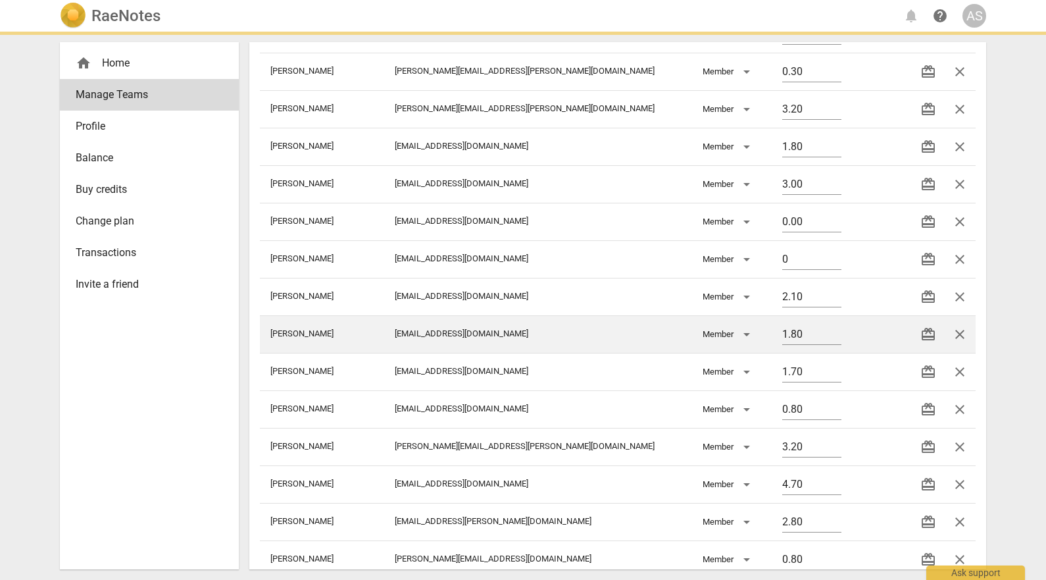
type input "0.00"
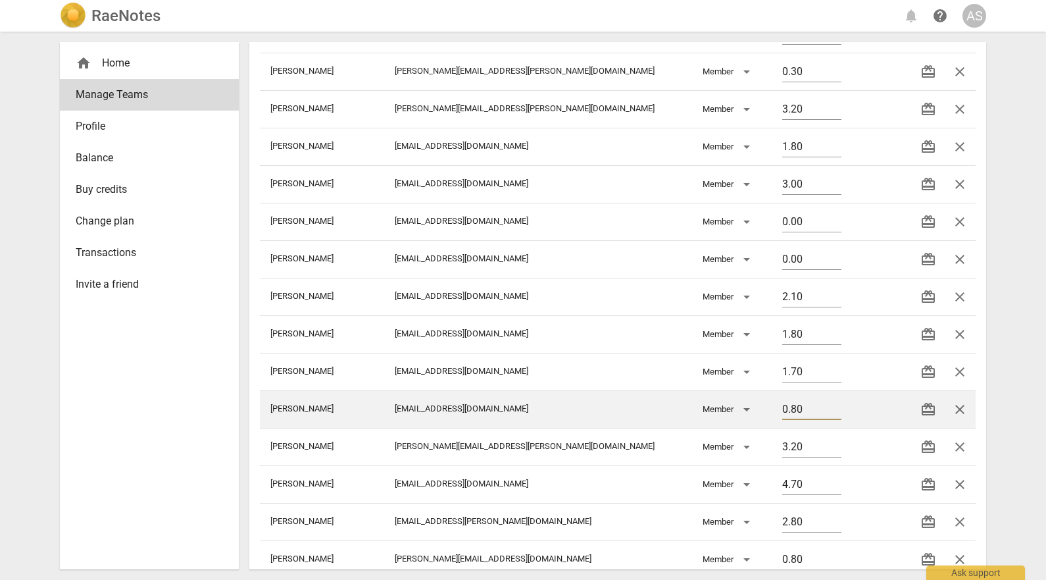
drag, startPoint x: 771, startPoint y: 406, endPoint x: 705, endPoint y: 402, distance: 66.6
click at [710, 404] on tr "[PERSON_NAME] [EMAIL_ADDRESS][DOMAIN_NAME] Member 0.80 redeem close" at bounding box center [618, 408] width 716 height 37
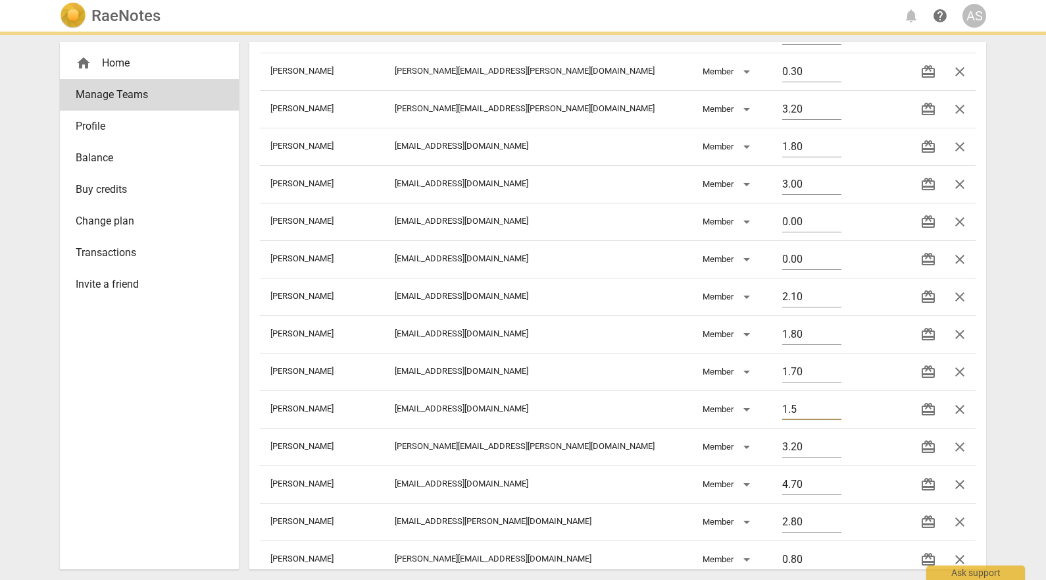
click at [998, 374] on div "RaeNotes notifications help AS home Home Manage Teams Profile Balance Buy credi…" at bounding box center [523, 290] width 1046 height 580
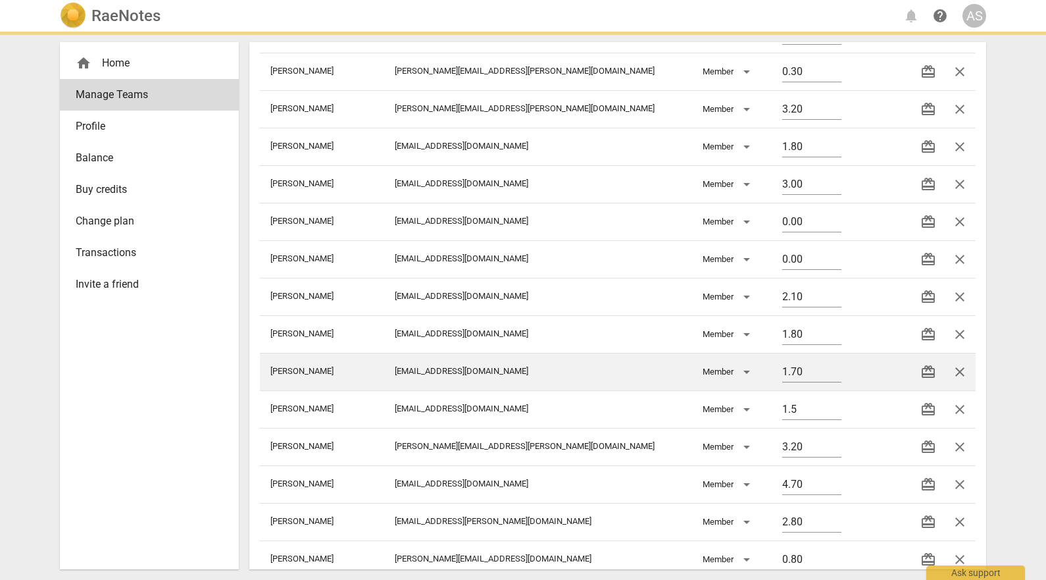
type input "1.50"
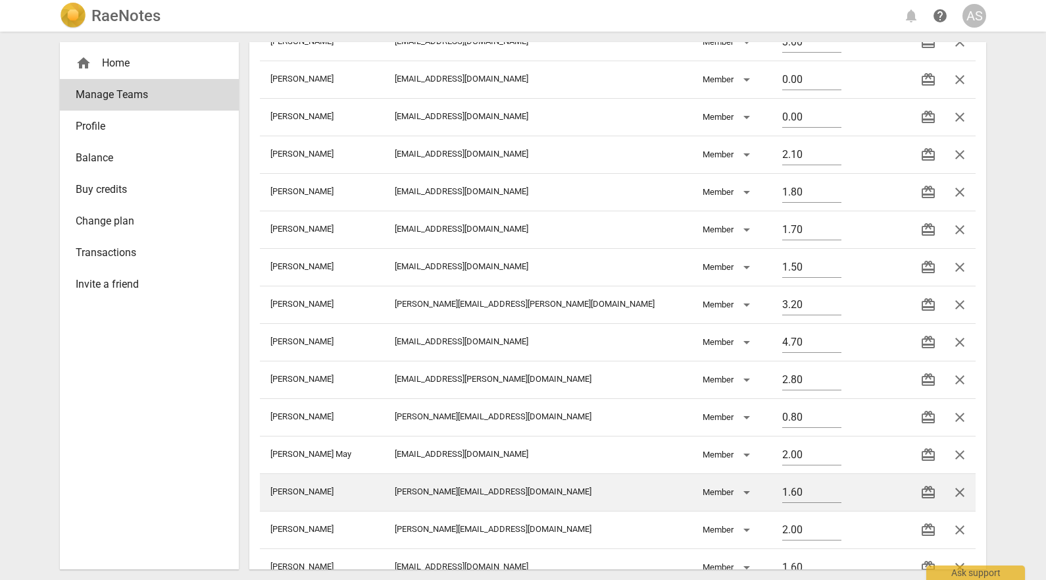
scroll to position [341, 0]
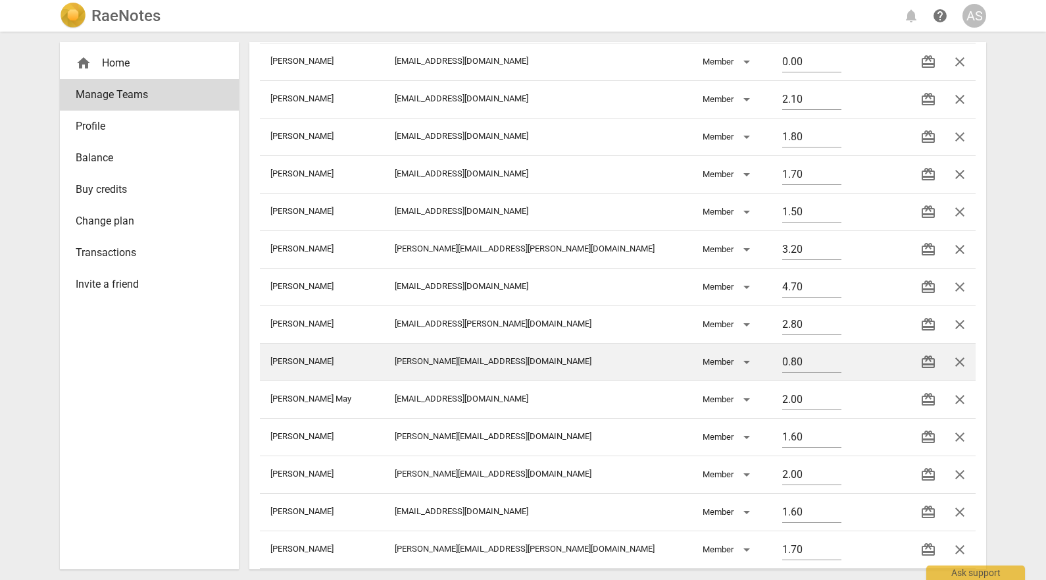
drag, startPoint x: 786, startPoint y: 359, endPoint x: 660, endPoint y: 375, distance: 127.3
click at [666, 370] on tr "[PERSON_NAME] [PERSON_NAME][EMAIL_ADDRESS][DOMAIN_NAME] Member 0.80 redeem close" at bounding box center [618, 361] width 716 height 37
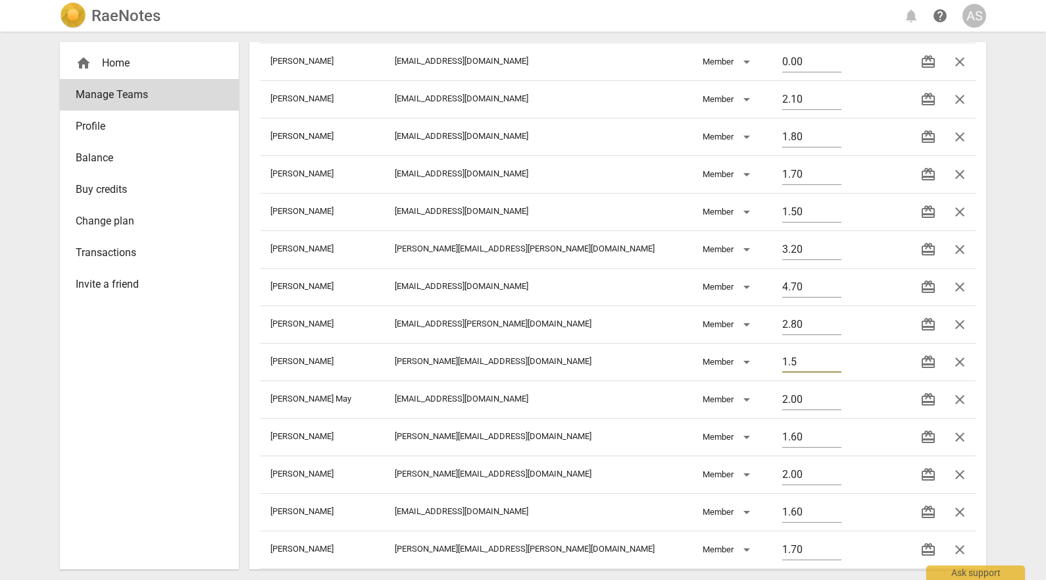
click at [1016, 408] on div "RaeNotes notifications help AS home Home Manage Teams Profile Balance Buy credi…" at bounding box center [523, 290] width 1046 height 580
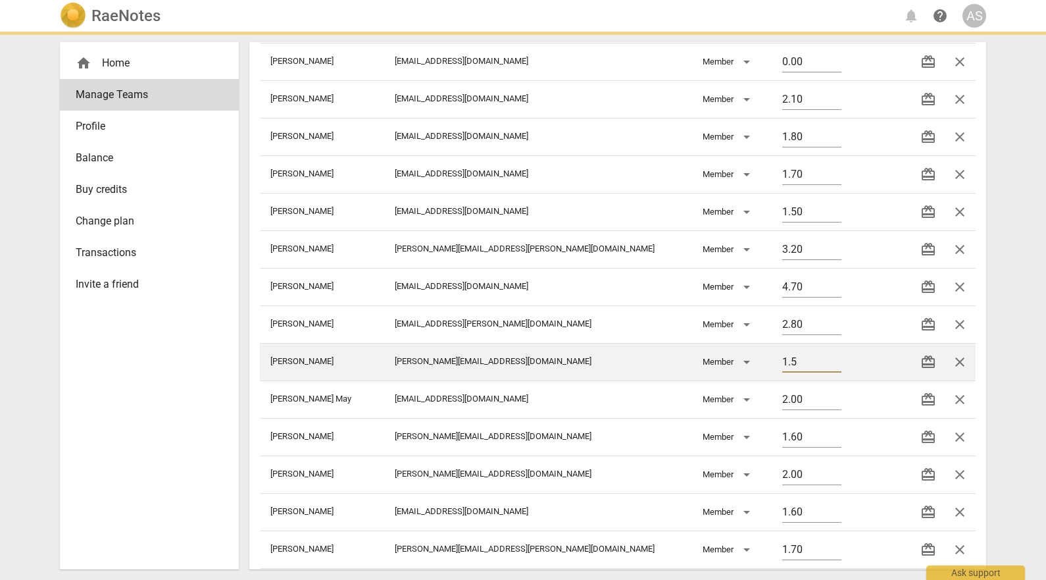
click at [782, 362] on input "1.5" at bounding box center [811, 362] width 59 height 19
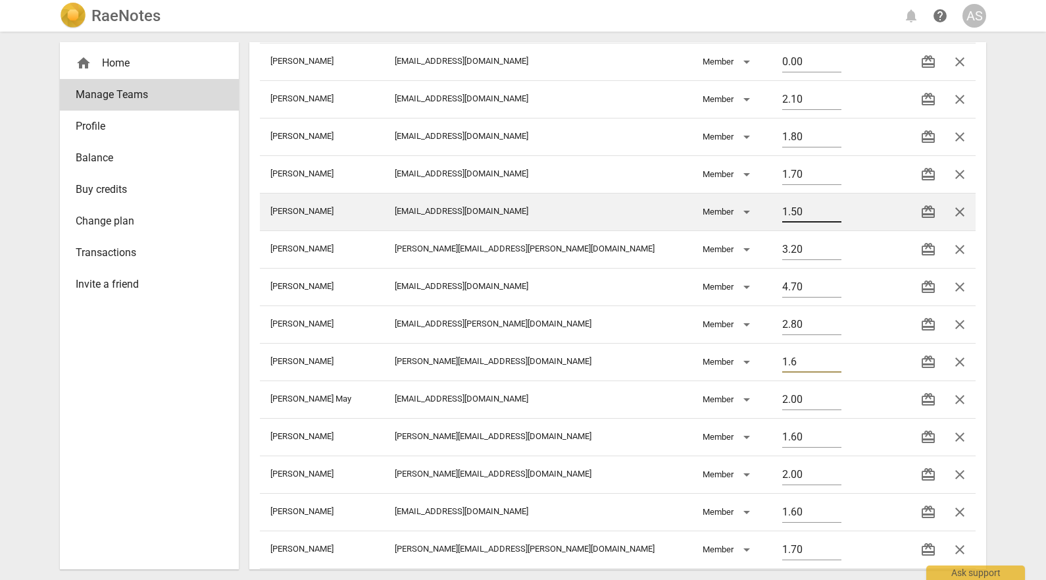
type input "1.6"
click at [782, 214] on input "1.50" at bounding box center [811, 212] width 59 height 19
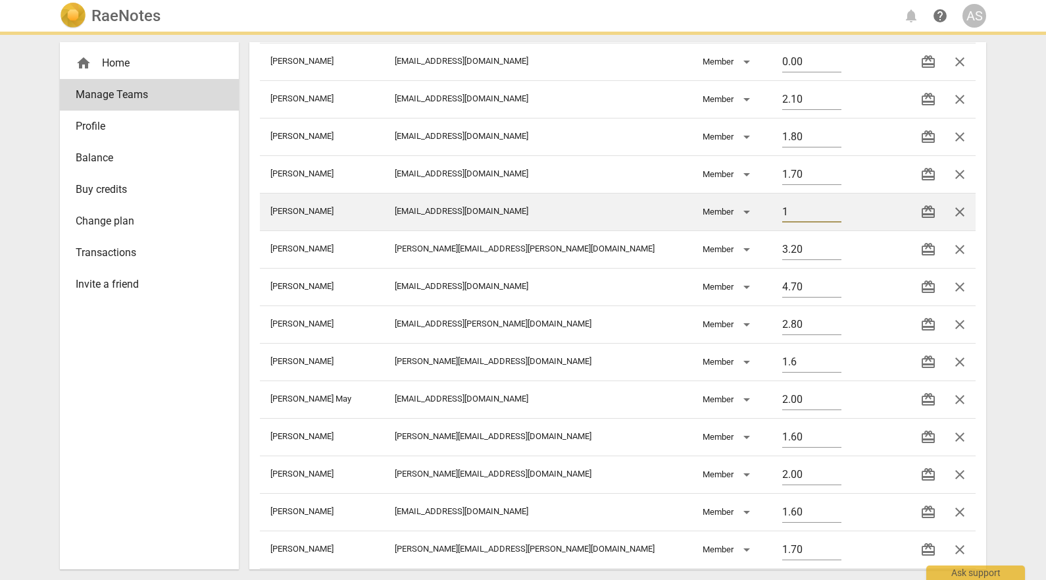
type input "1.6"
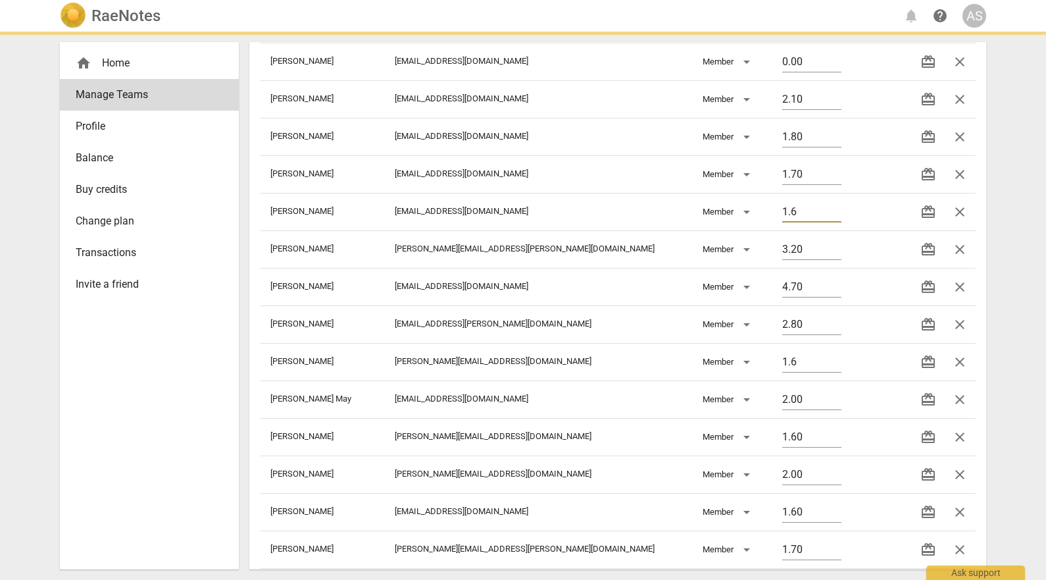
type input "1.60"
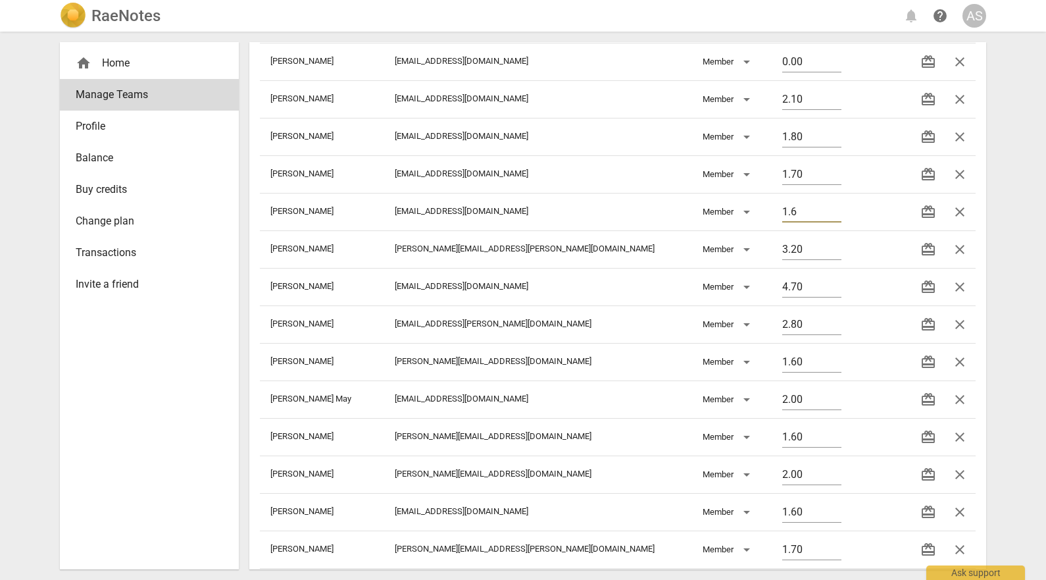
click at [1009, 255] on div "RaeNotes notifications help AS home Home Manage Teams Profile Balance Buy credi…" at bounding box center [523, 290] width 1046 height 580
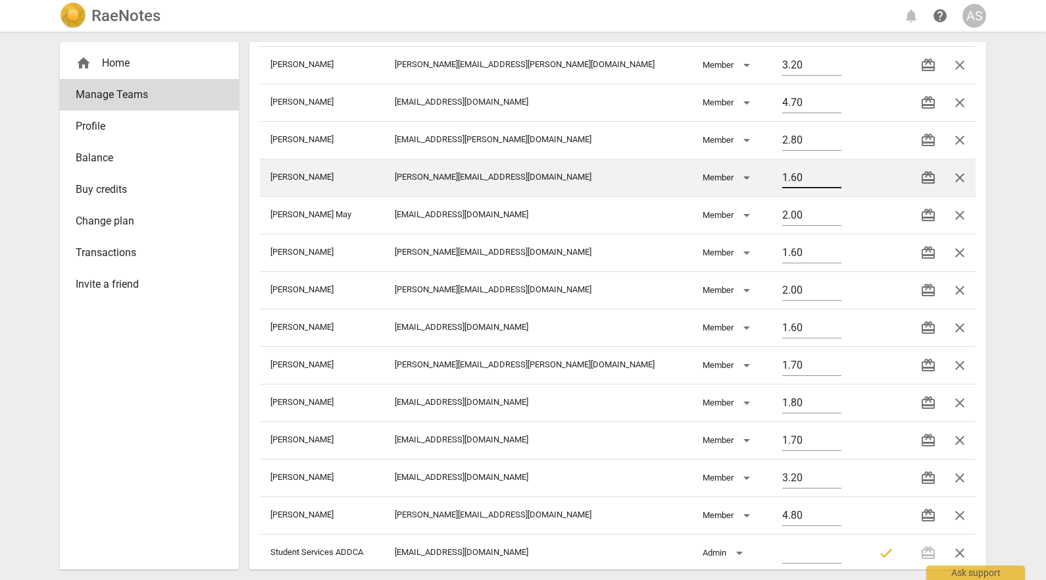
scroll to position [538, 0]
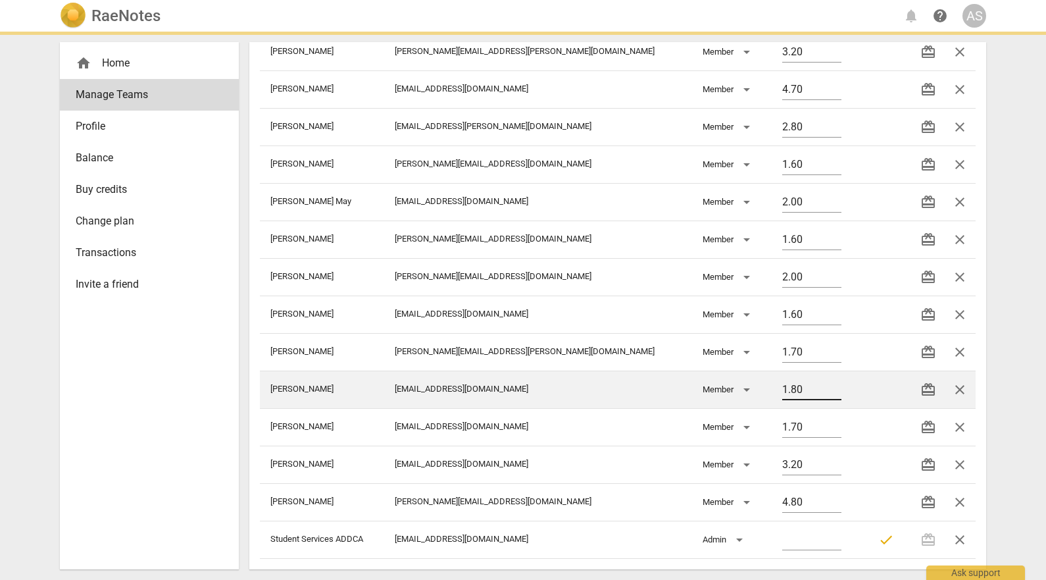
type input "1.60"
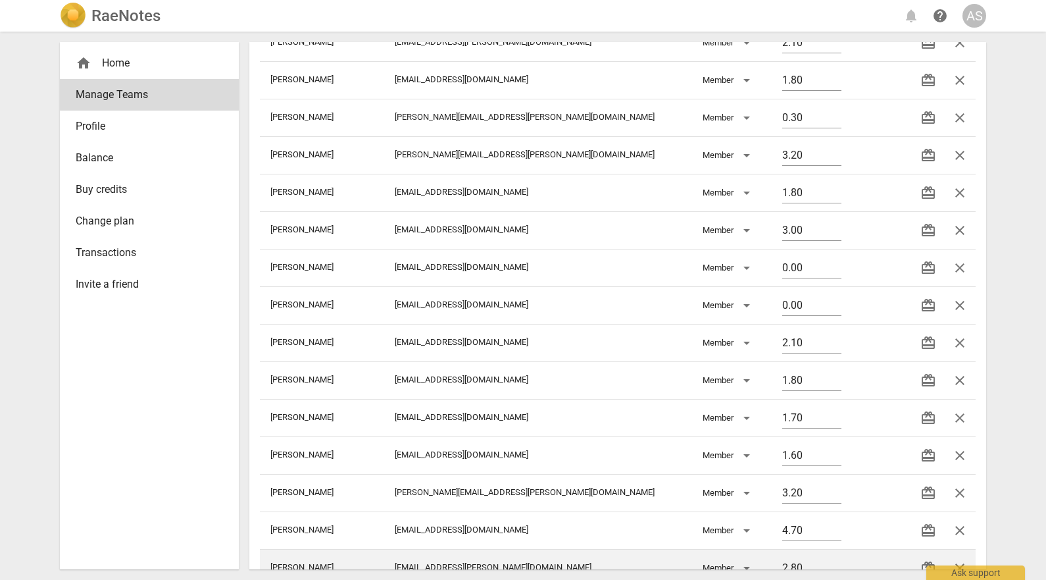
scroll to position [78, 0]
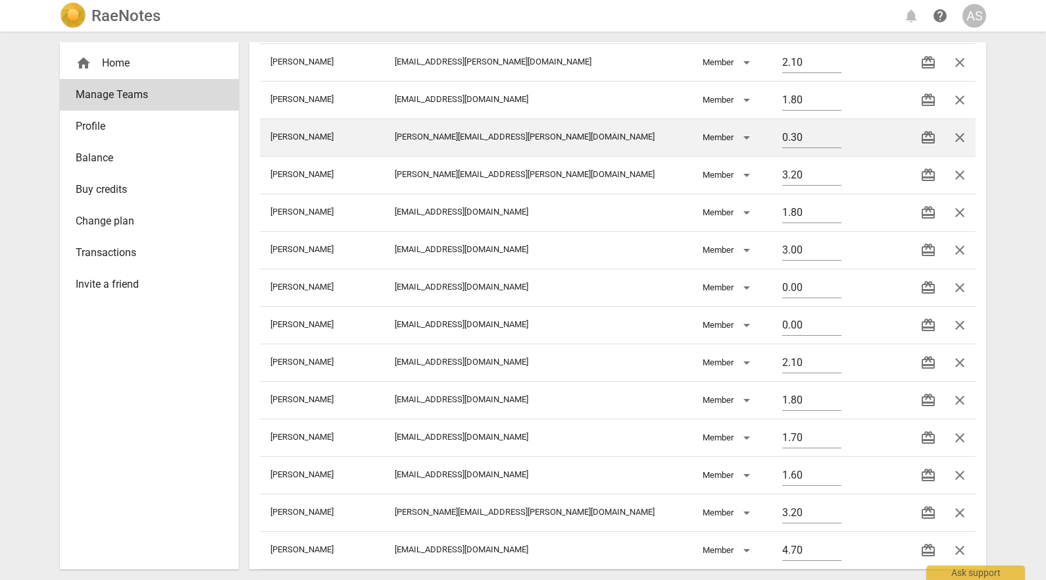
drag, startPoint x: 781, startPoint y: 140, endPoint x: 704, endPoint y: 141, distance: 77.0
click at [704, 141] on tr "[PERSON_NAME] [PERSON_NAME][EMAIL_ADDRESS][PERSON_NAME][DOMAIN_NAME] Member 0.3…" at bounding box center [618, 136] width 716 height 37
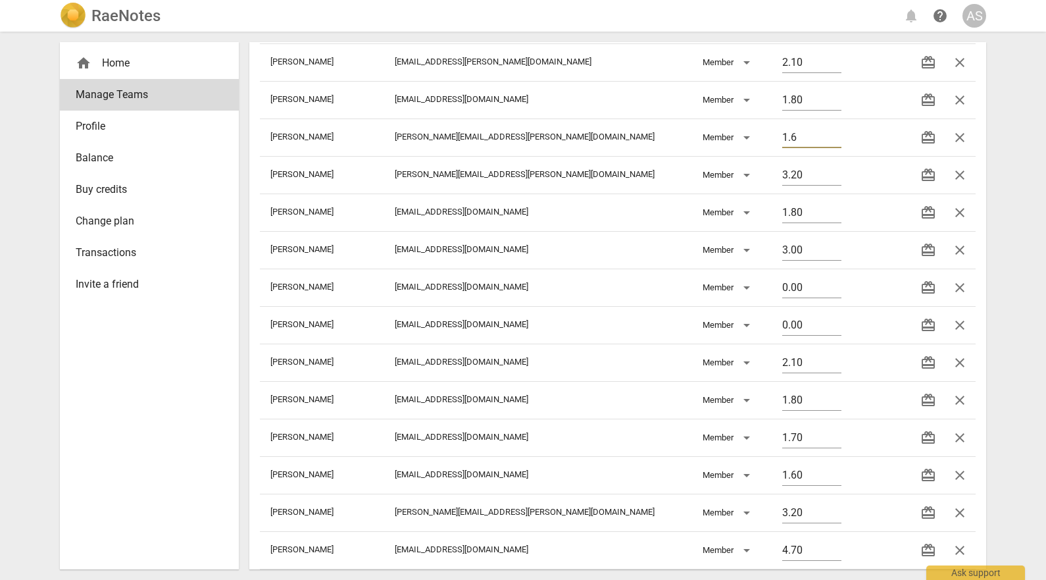
click at [1026, 120] on div "RaeNotes notifications help AS home Home Manage Teams Profile Balance Buy credi…" at bounding box center [523, 290] width 1046 height 580
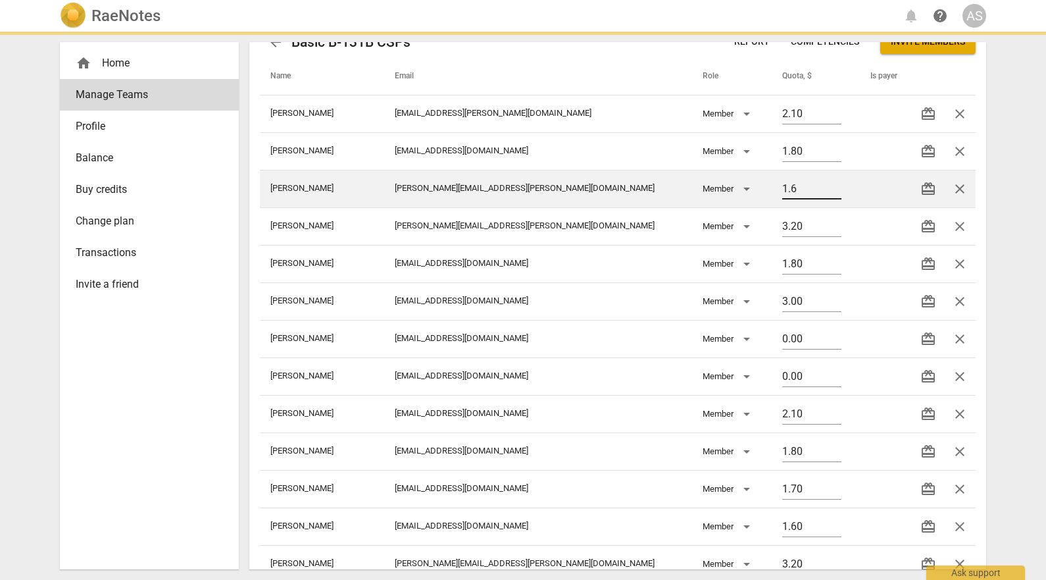
scroll to position [12, 0]
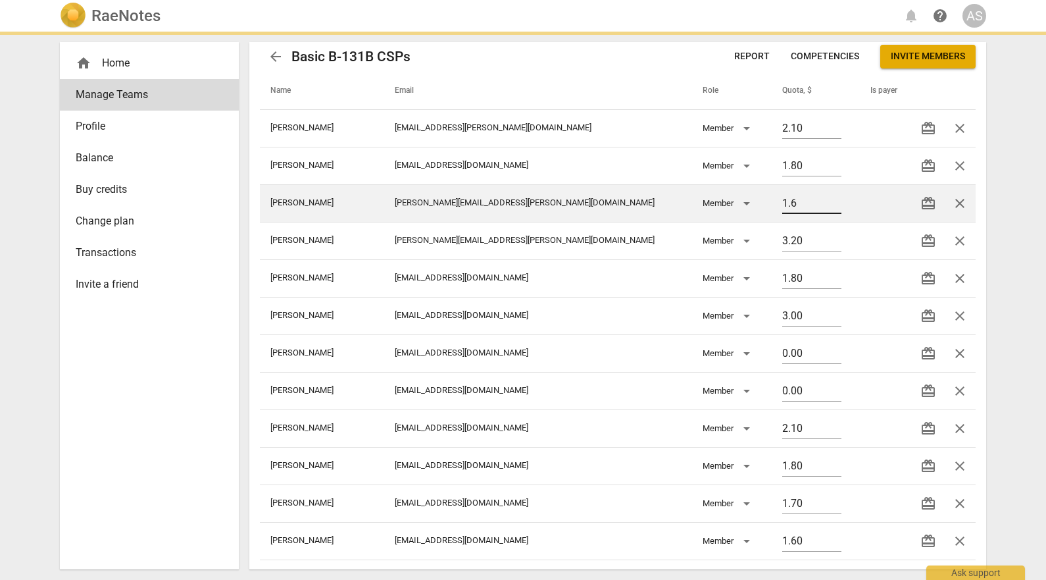
type input "1.60"
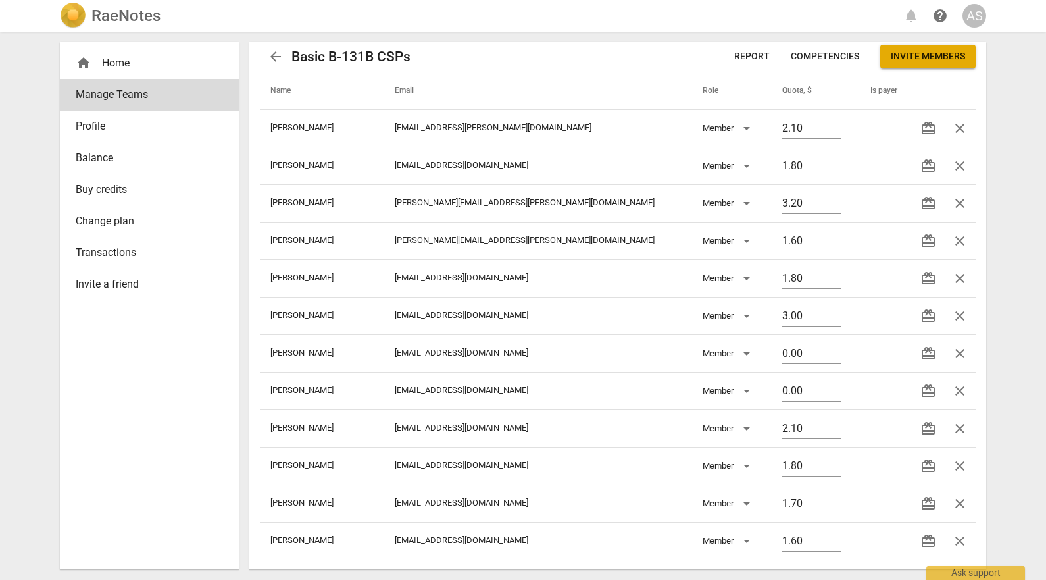
click at [277, 56] on span "arrow_back" at bounding box center [276, 57] width 16 height 16
